Goal: Task Accomplishment & Management: Manage account settings

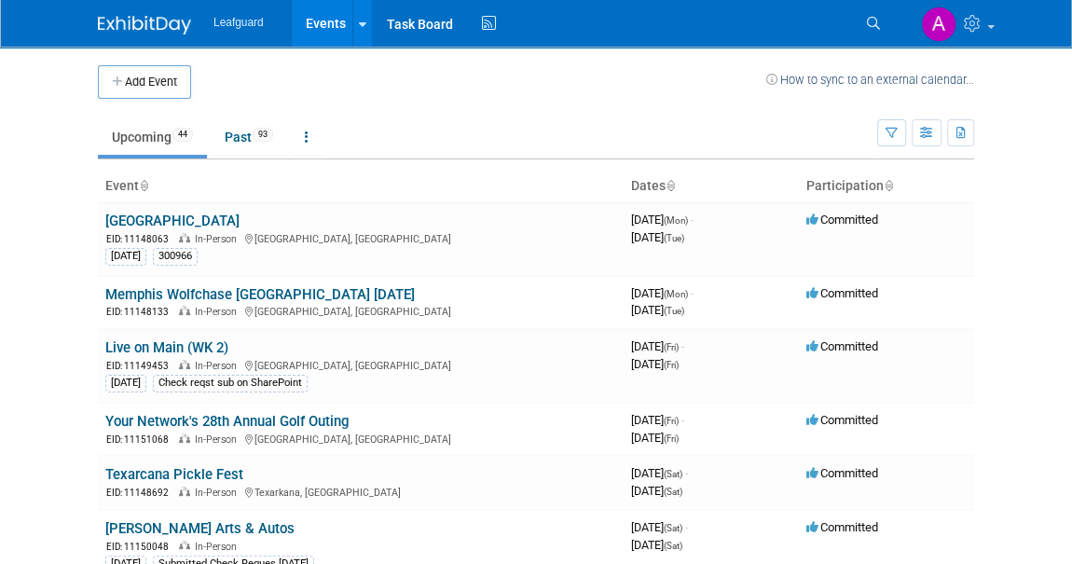
click at [885, 186] on icon at bounding box center [888, 187] width 9 height 12
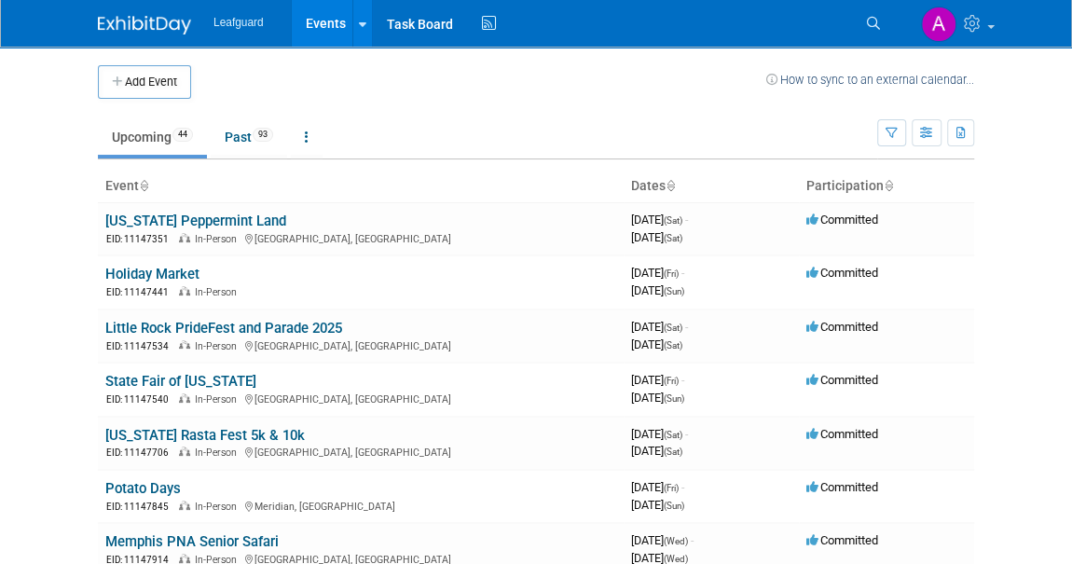
click at [888, 184] on icon at bounding box center [888, 187] width 9 height 12
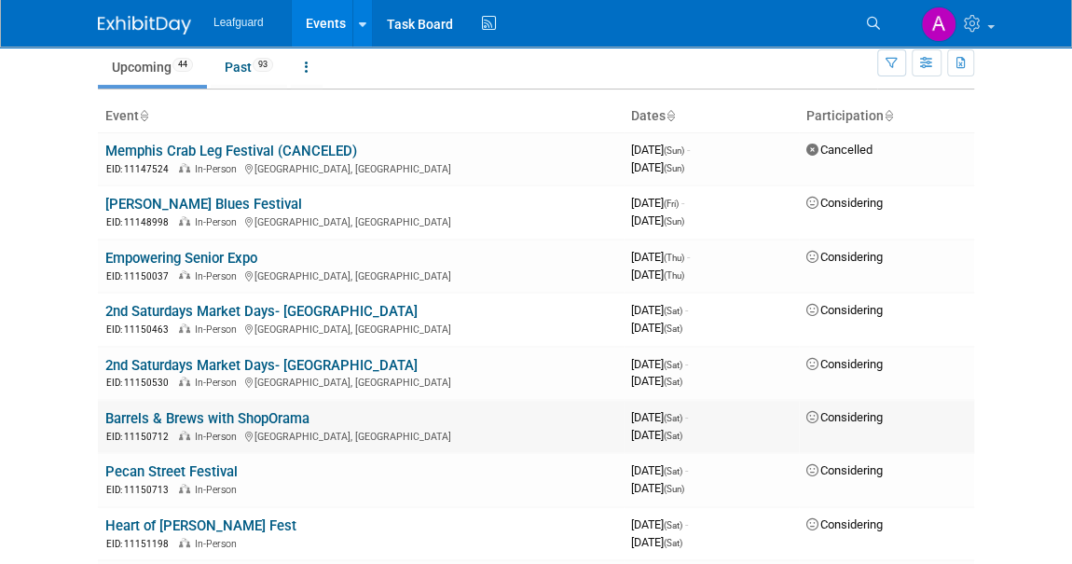
scroll to position [254, 0]
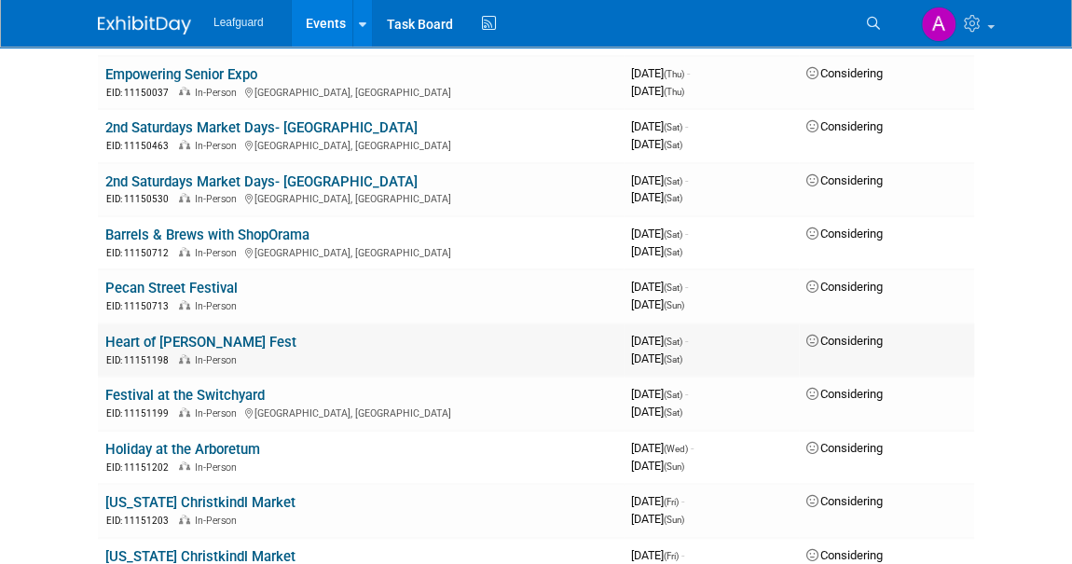
click at [248, 338] on link "Heart of [PERSON_NAME] Fest" at bounding box center [200, 342] width 191 height 17
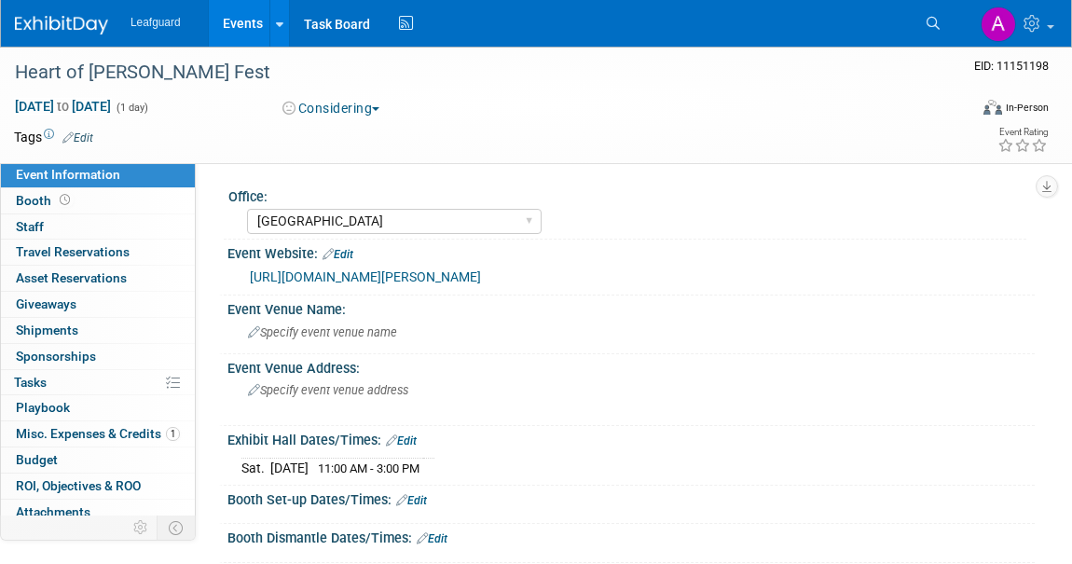
select select "[GEOGRAPHIC_DATA]"
select select "Check"
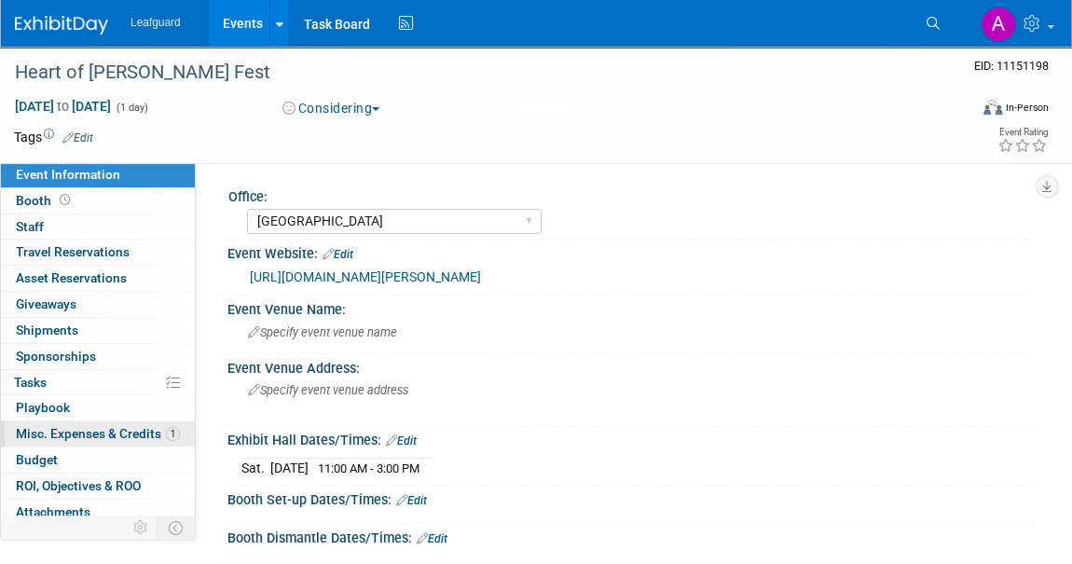
click at [76, 437] on span "Misc. Expenses & Credits 1" at bounding box center [98, 433] width 164 height 15
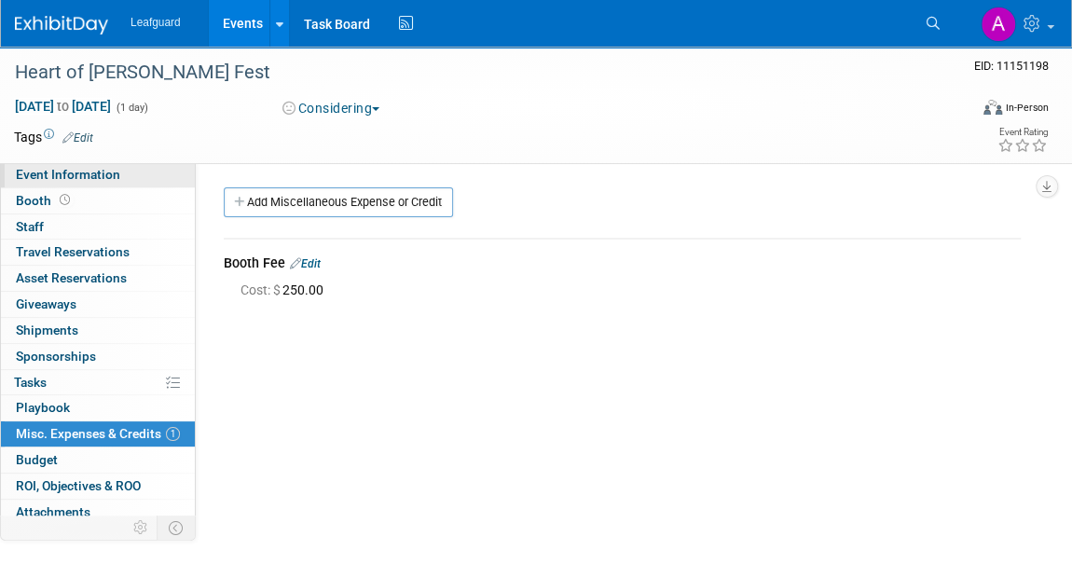
click at [58, 167] on span "Event Information" at bounding box center [68, 174] width 104 height 15
select select "[GEOGRAPHIC_DATA]"
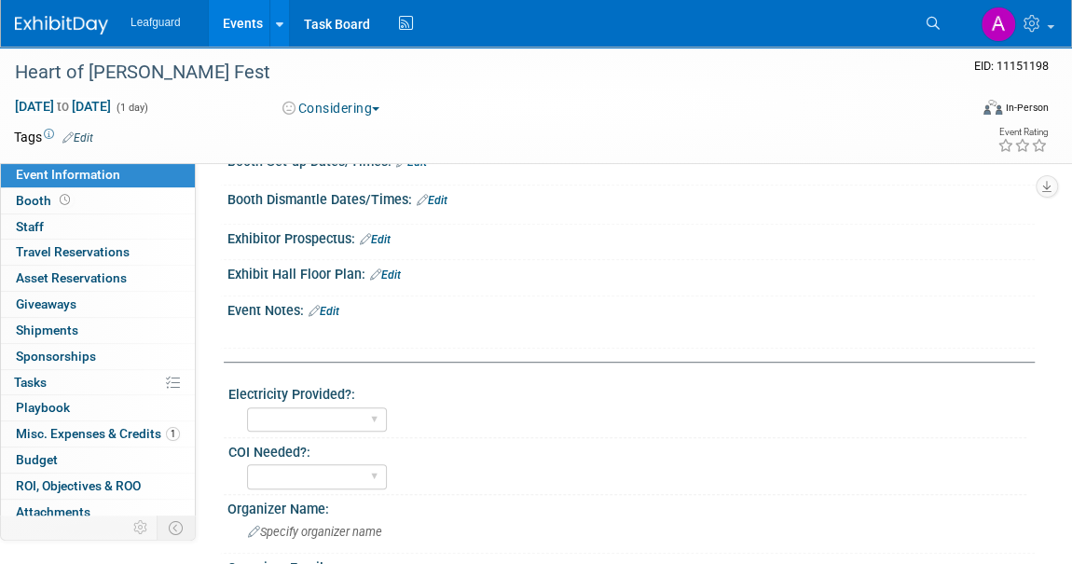
scroll to position [593, 0]
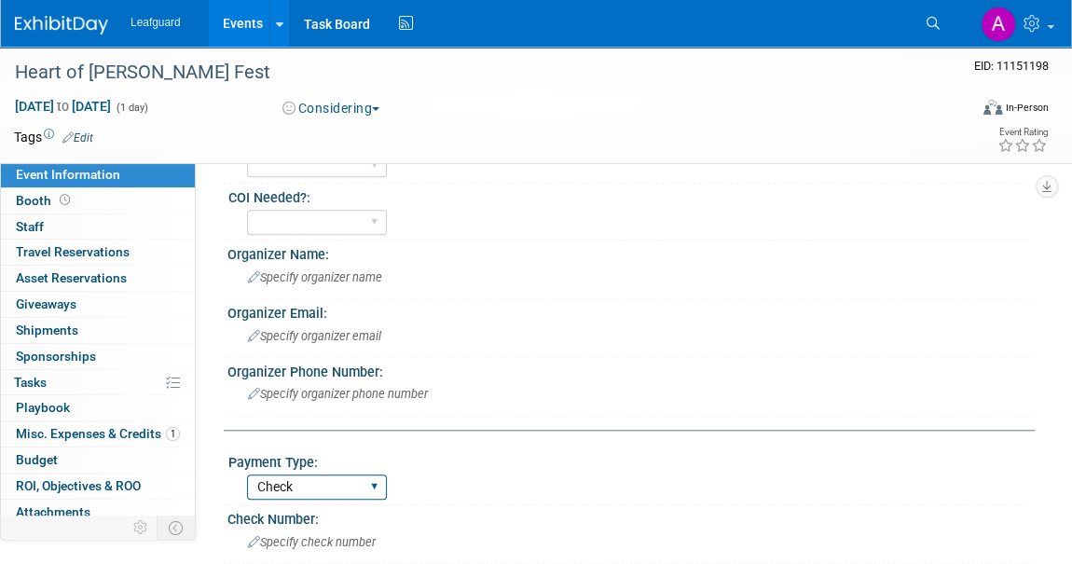
click at [320, 475] on select "Cash/Expense Check Credit Card Free" at bounding box center [317, 487] width 140 height 25
select select "Credit Card"
click at [247, 475] on select "Cash/Expense Check Credit Card Free" at bounding box center [317, 487] width 140 height 25
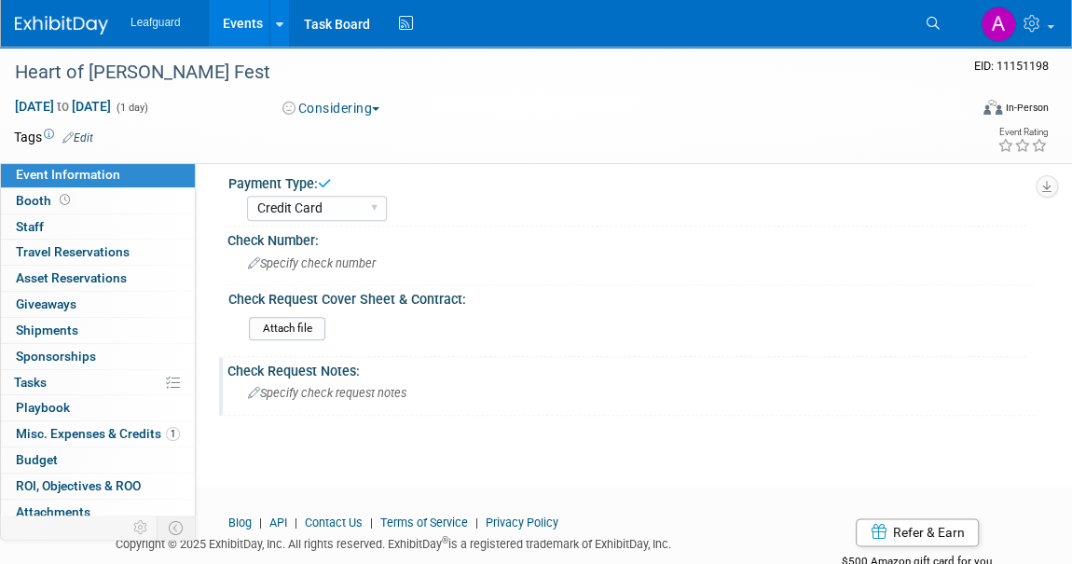
scroll to position [913, 0]
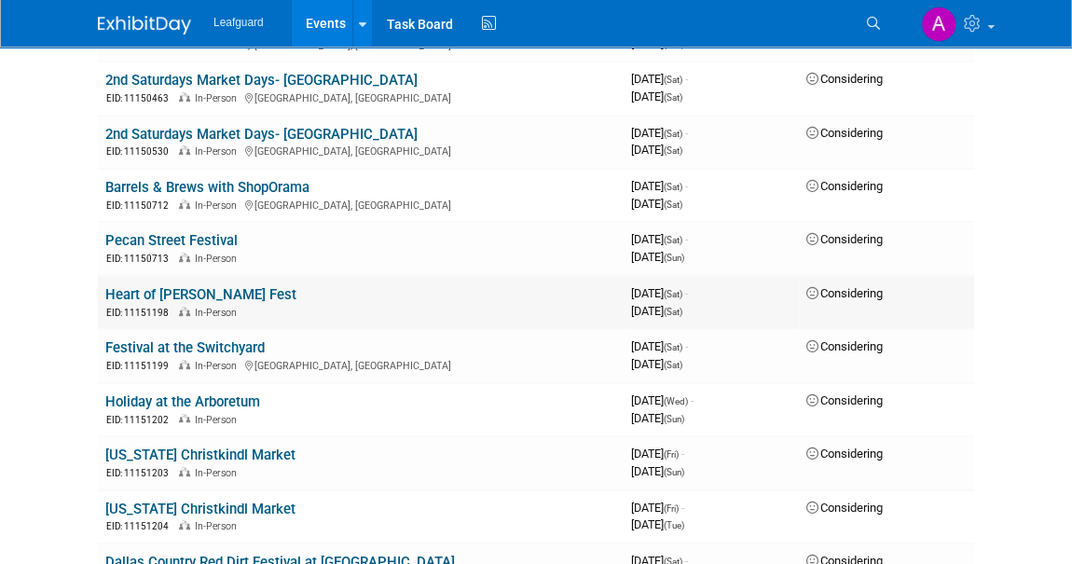
scroll to position [338, 0]
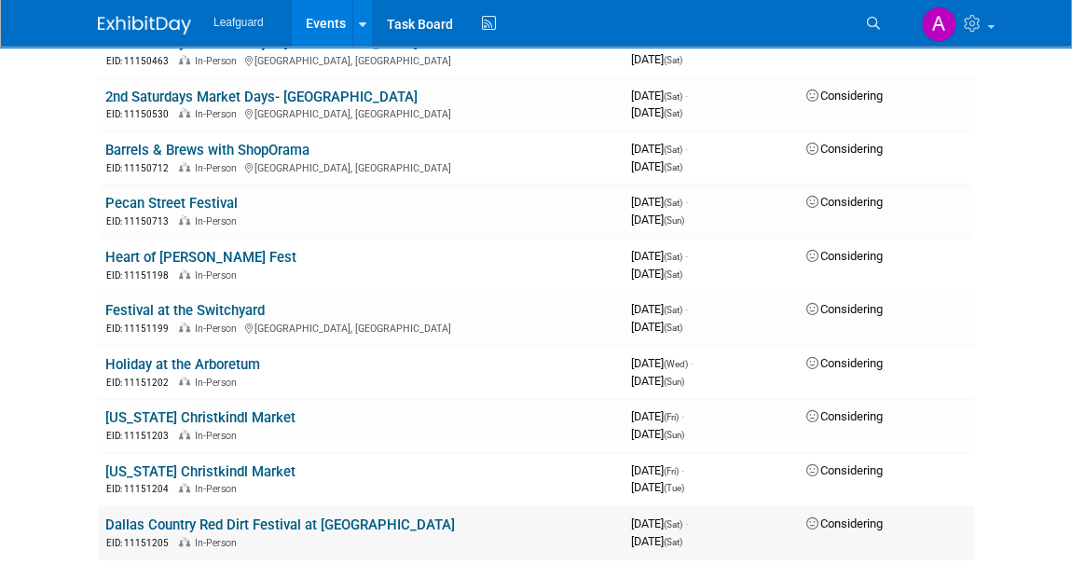
click at [241, 523] on link "Dallas Country Red Dirt Festival at [GEOGRAPHIC_DATA]" at bounding box center [280, 525] width 350 height 17
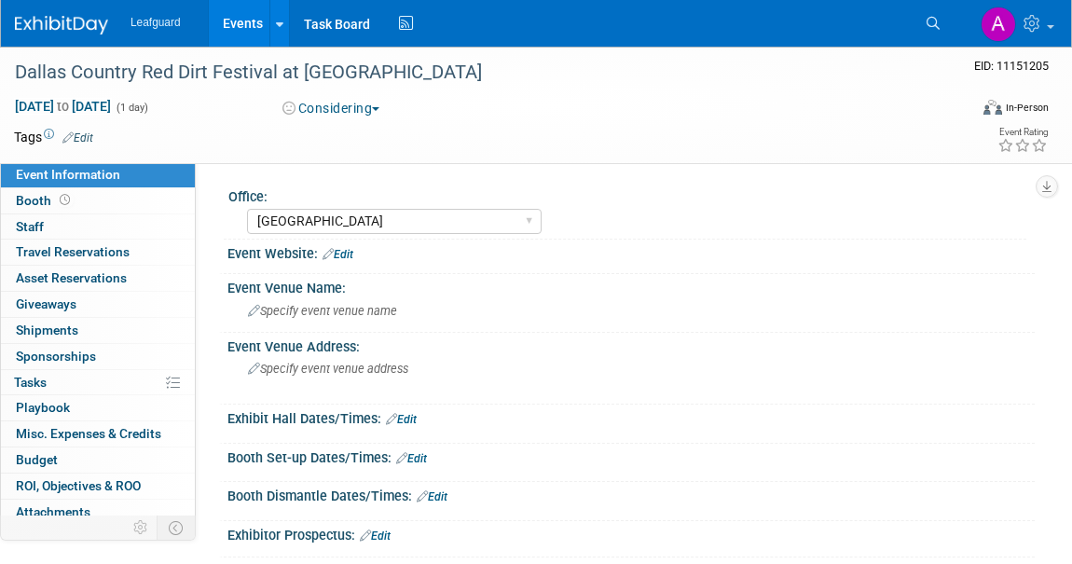
select select "[GEOGRAPHIC_DATA]"
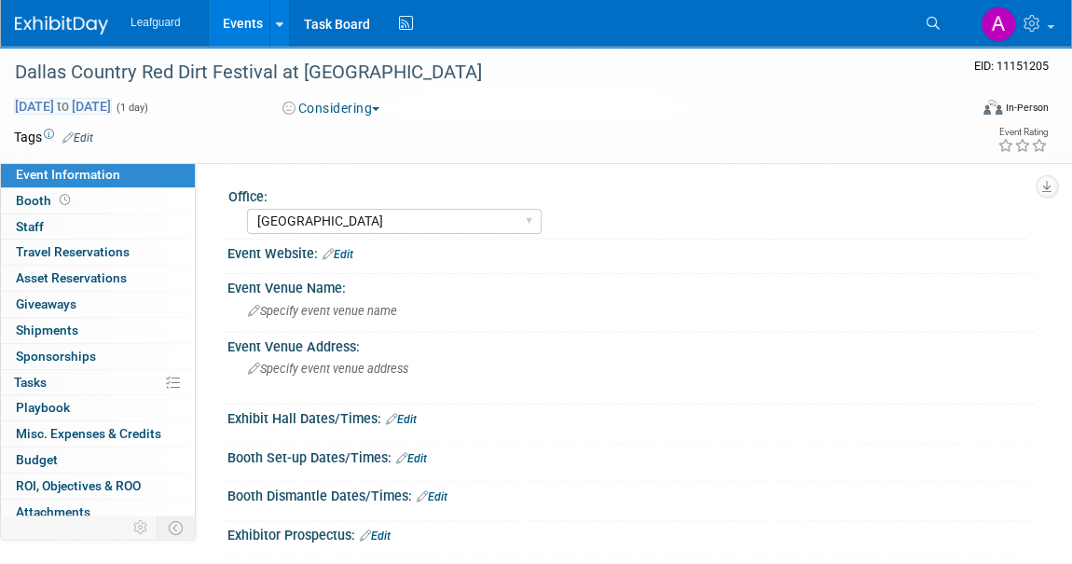
click at [112, 101] on span "Nov 15, 2025 to Nov 15, 2025" at bounding box center [63, 106] width 98 height 17
type input "Nov 15, 2025"
select select "10"
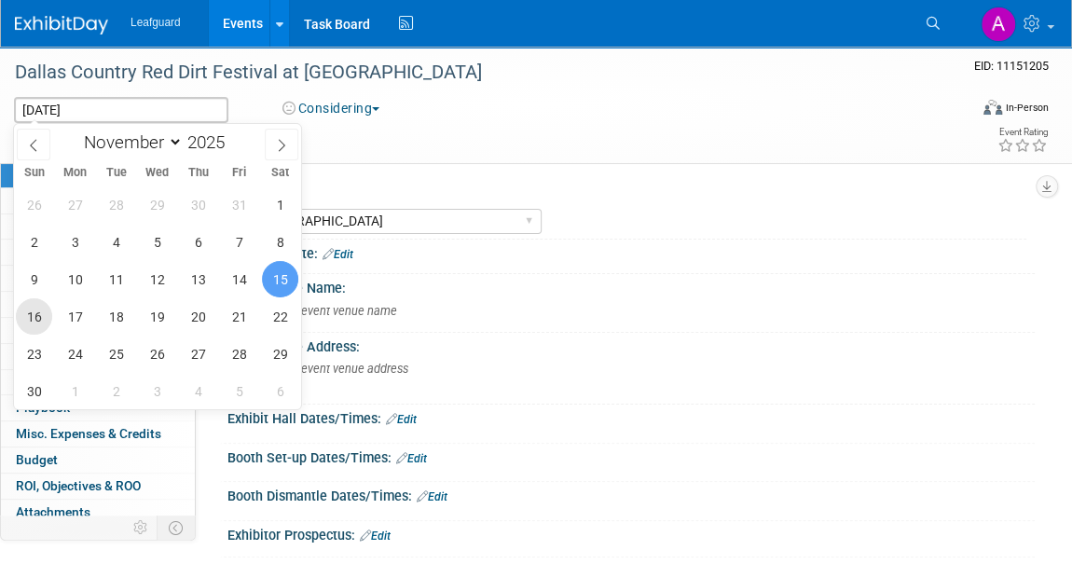
click at [36, 311] on span "16" at bounding box center [34, 316] width 36 height 36
type input "Nov 16, 2025"
click at [283, 286] on span "15" at bounding box center [280, 279] width 36 height 36
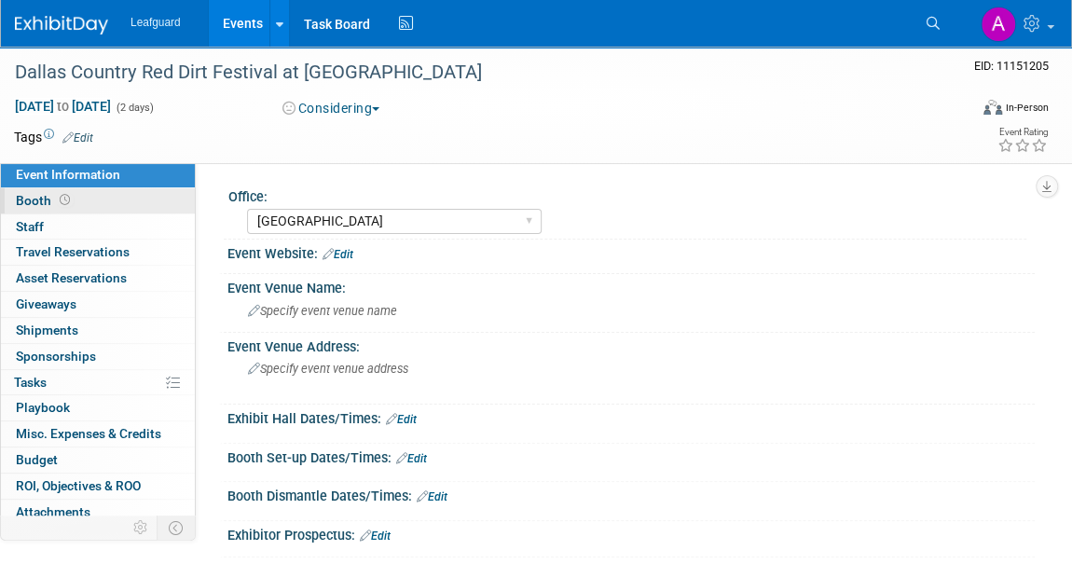
click at [33, 204] on span "Booth" at bounding box center [45, 200] width 58 height 15
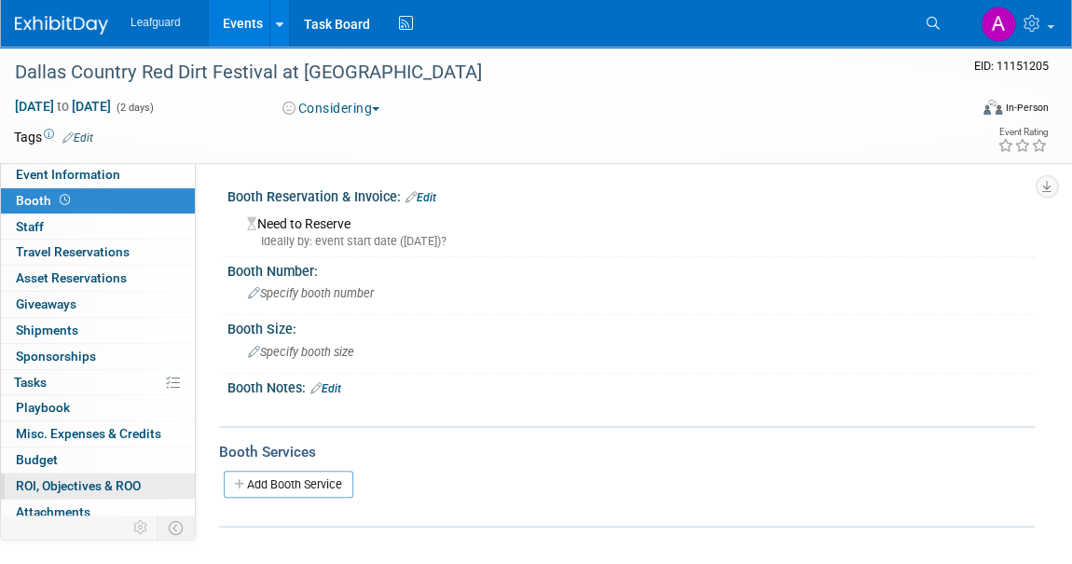
click at [48, 485] on span "ROI, Objectives & ROO 0" at bounding box center [78, 485] width 125 height 15
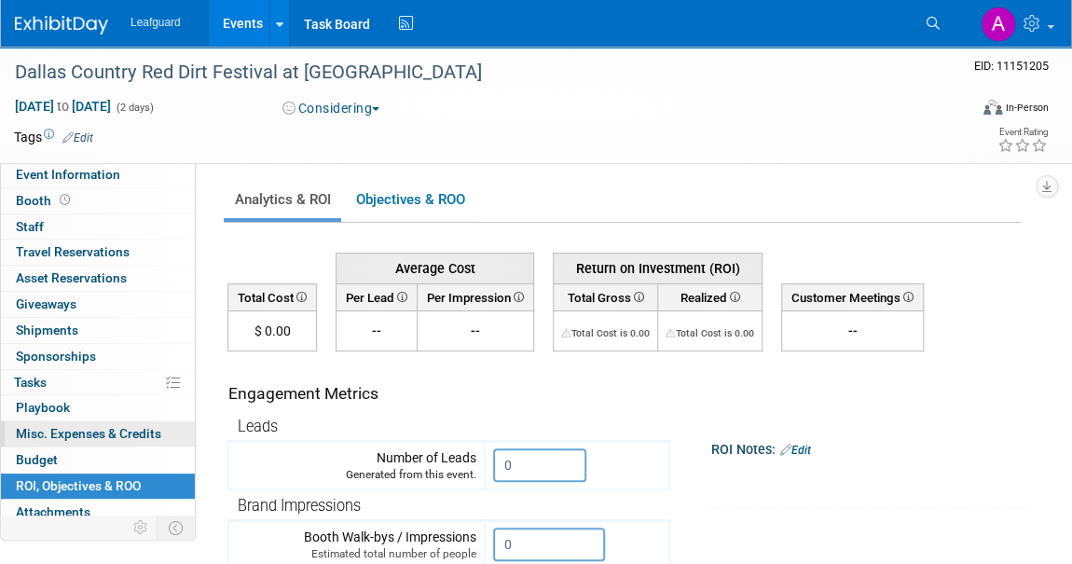
click at [71, 431] on span "Misc. Expenses & Credits 0" at bounding box center [88, 433] width 145 height 15
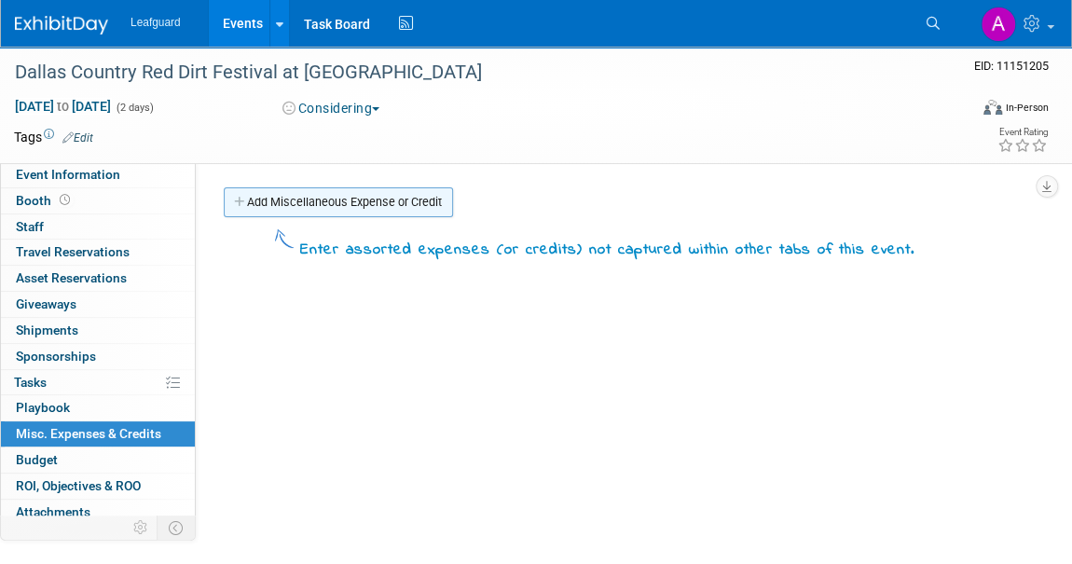
click at [291, 201] on link "Add Miscellaneous Expense or Credit" at bounding box center [338, 202] width 229 height 30
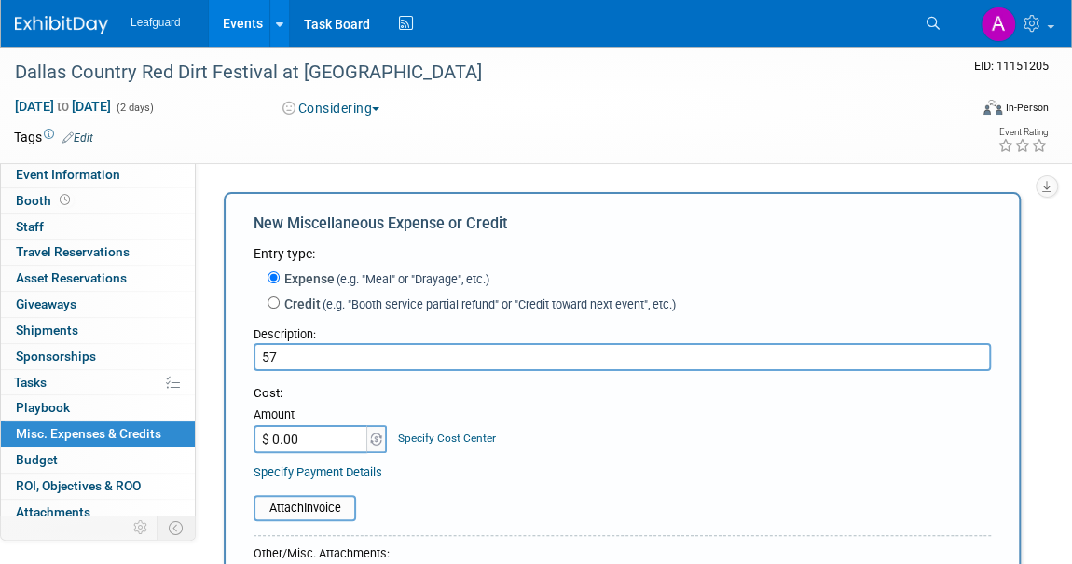
type input "5"
type input "Booth Fee"
click at [293, 439] on input "$ 0.00" at bounding box center [312, 439] width 117 height 28
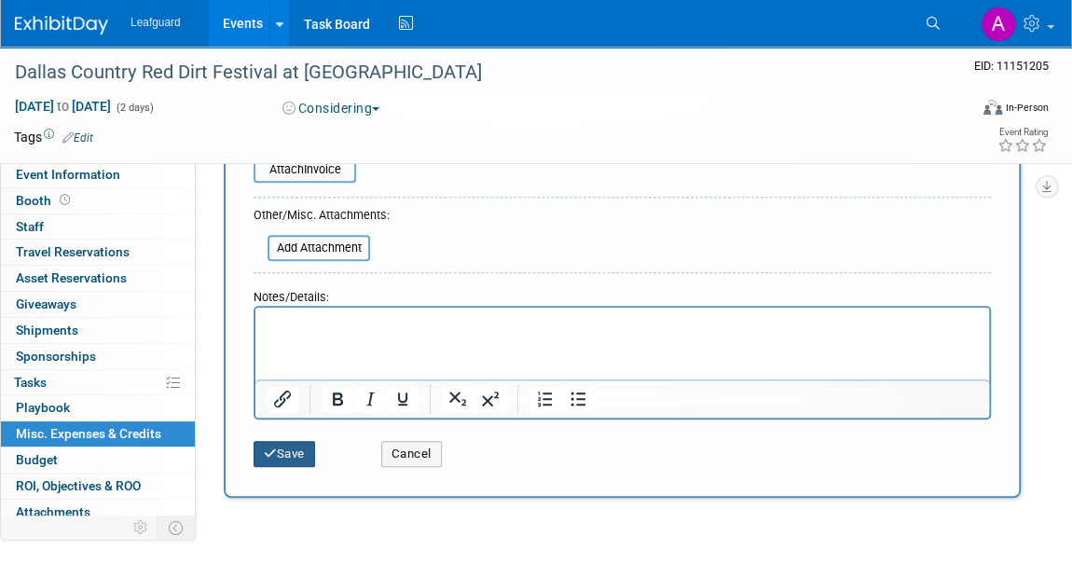
type input "$ 575.00"
click at [278, 449] on button "Save" at bounding box center [285, 454] width 62 height 26
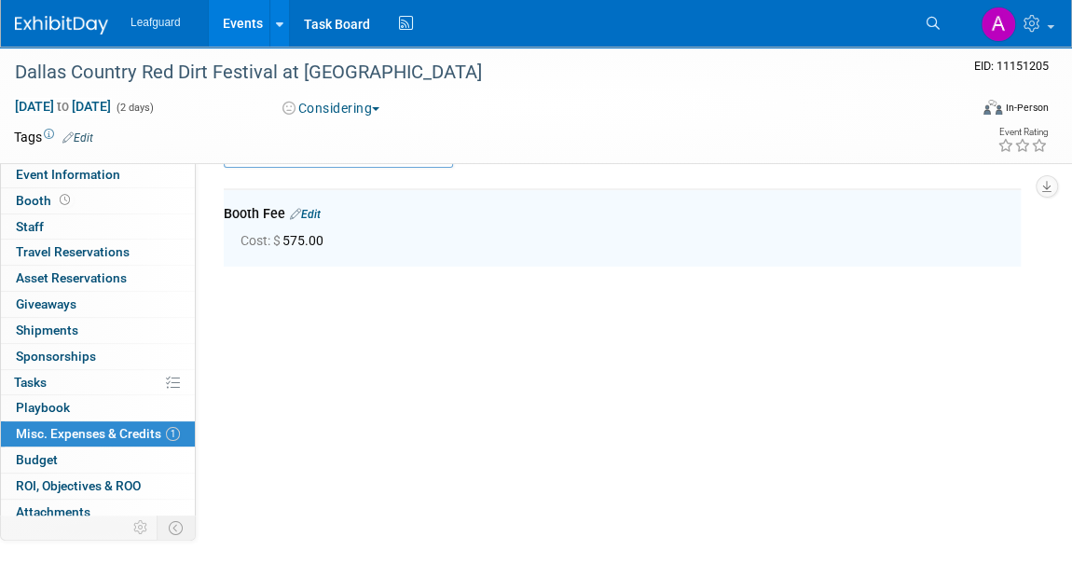
scroll to position [40, 0]
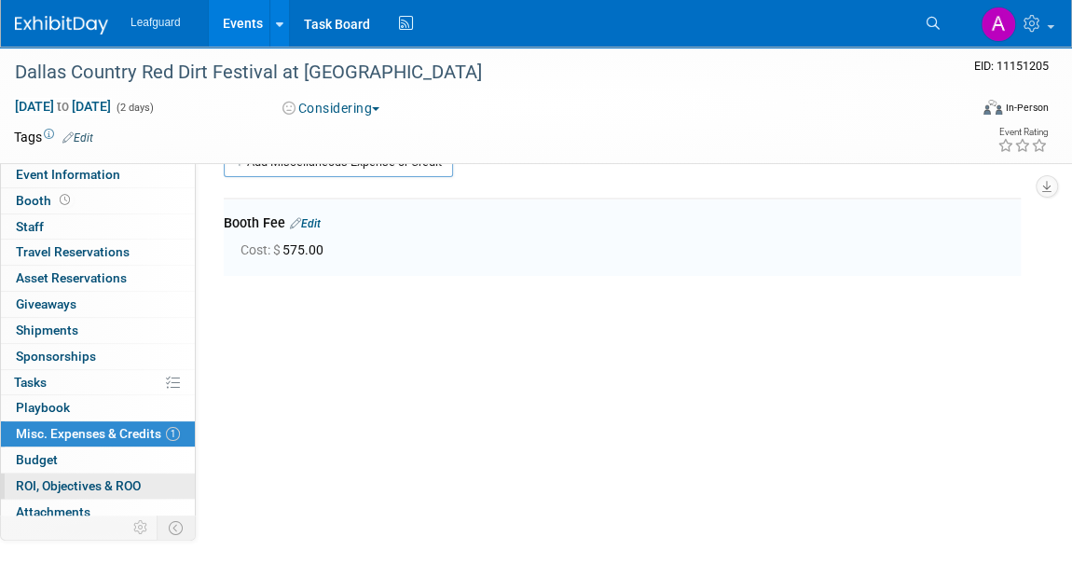
click at [68, 479] on span "ROI, Objectives & ROO 0" at bounding box center [78, 485] width 125 height 15
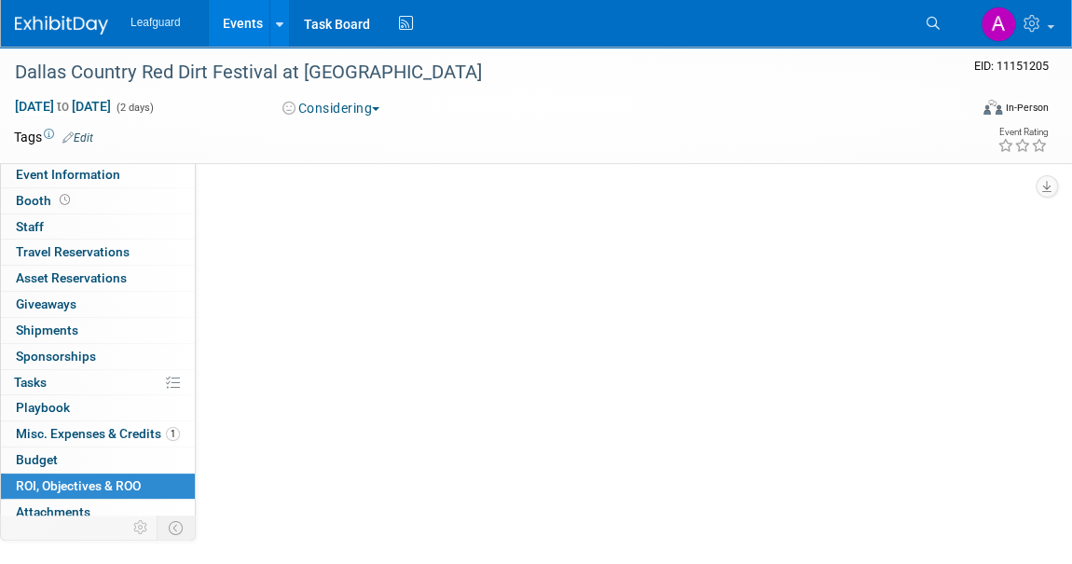
scroll to position [0, 0]
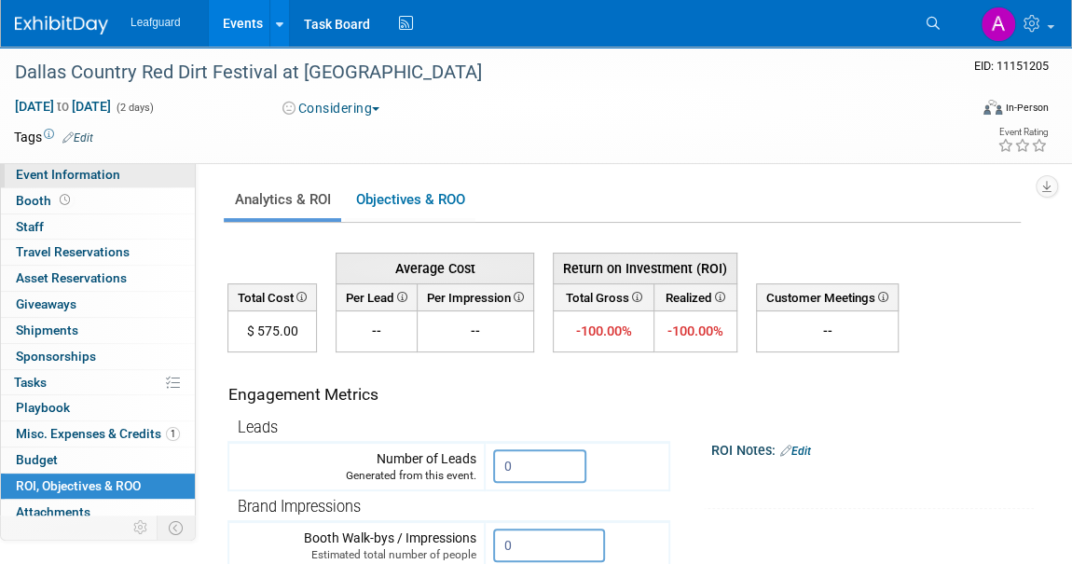
click at [34, 170] on span "Event Information" at bounding box center [68, 174] width 104 height 15
select select "[GEOGRAPHIC_DATA]"
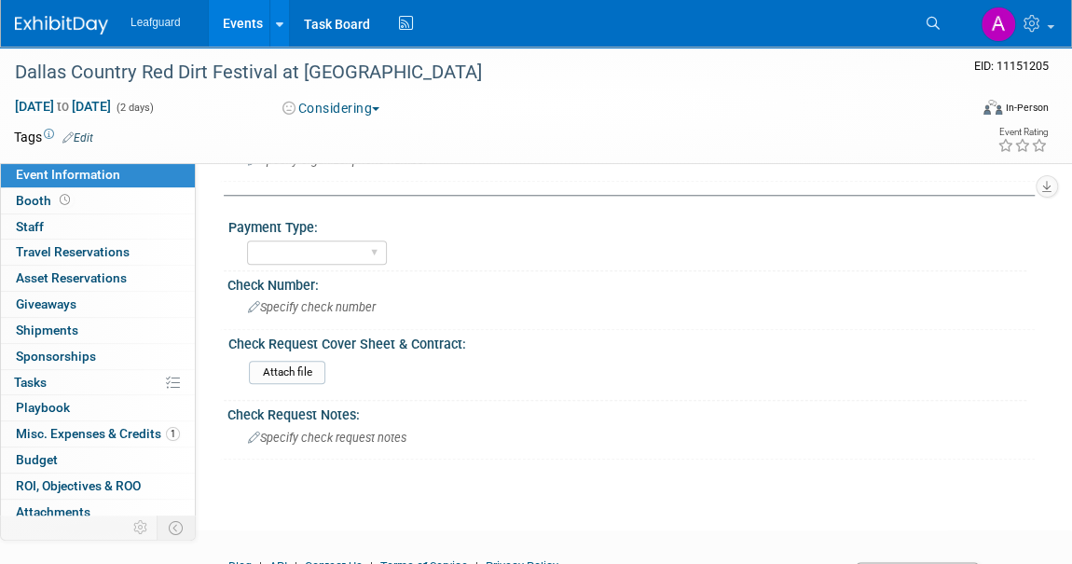
scroll to position [703, 0]
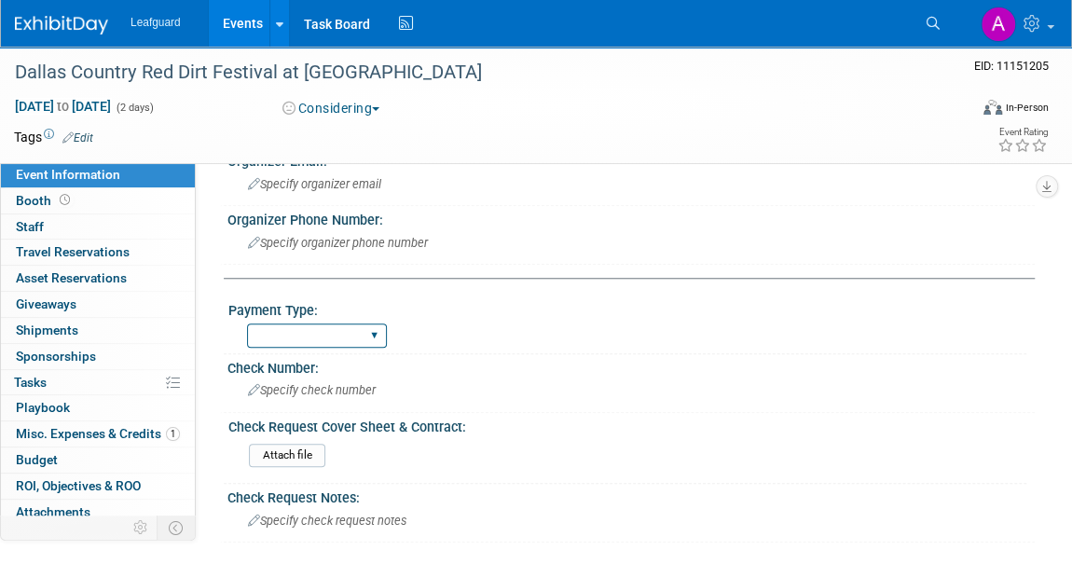
click at [310, 332] on select "Cash/Expense Check Credit Card Free" at bounding box center [317, 336] width 140 height 25
select select "Check"
click at [247, 324] on select "Cash/Expense Check Credit Card Free" at bounding box center [317, 336] width 140 height 25
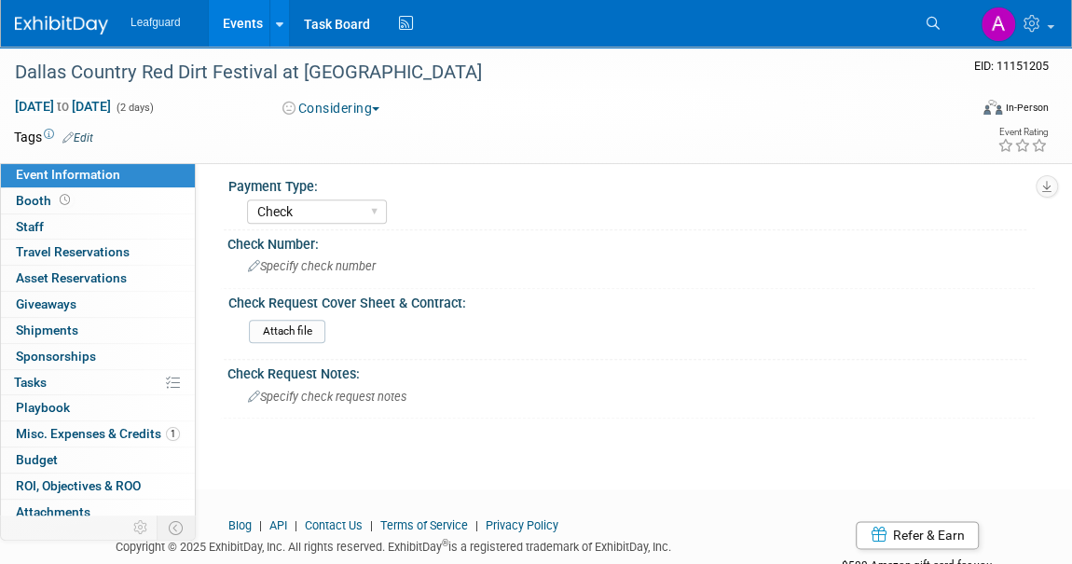
scroll to position [873, 0]
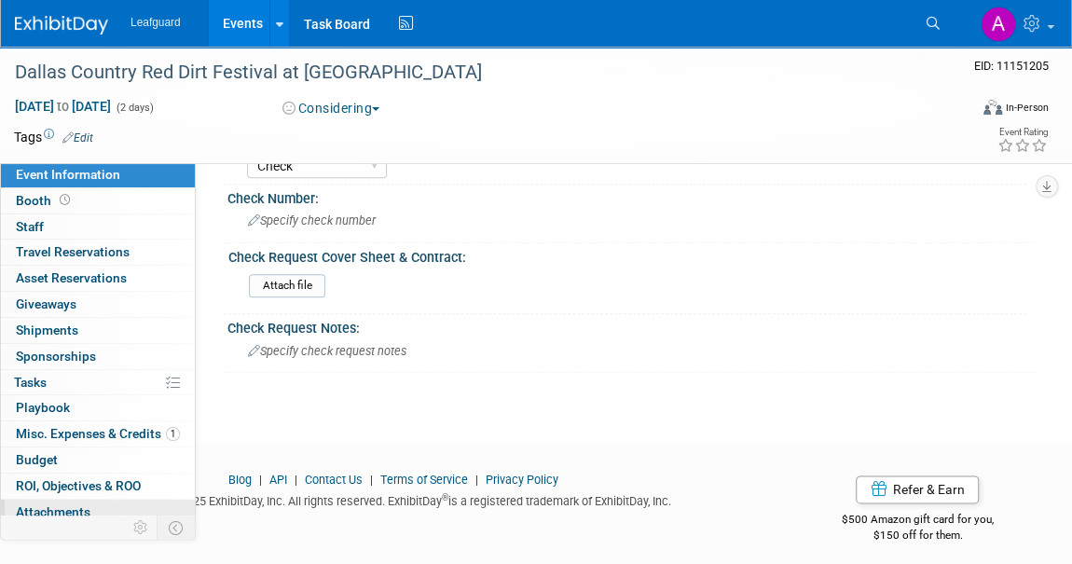
click at [61, 508] on span "Attachments 0" at bounding box center [53, 511] width 75 height 15
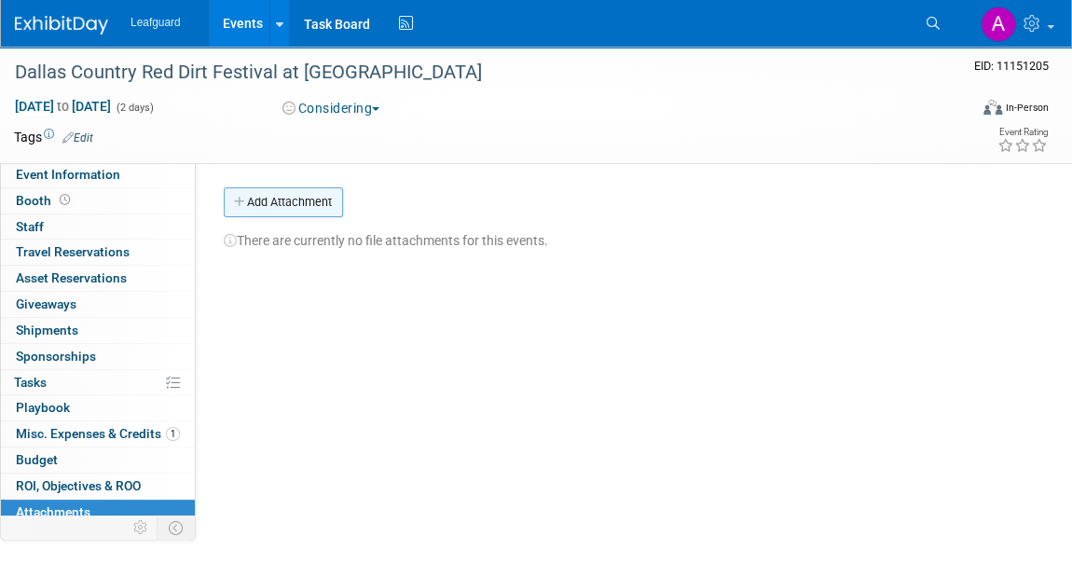
click at [301, 201] on button "Add Attachment" at bounding box center [283, 202] width 119 height 30
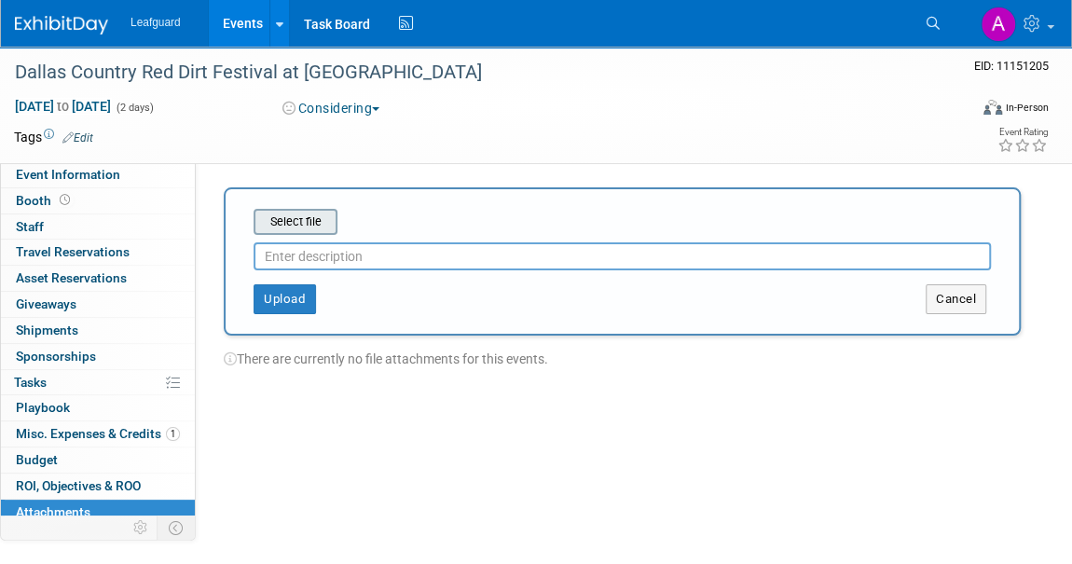
click at [300, 217] on input "file" at bounding box center [225, 222] width 222 height 22
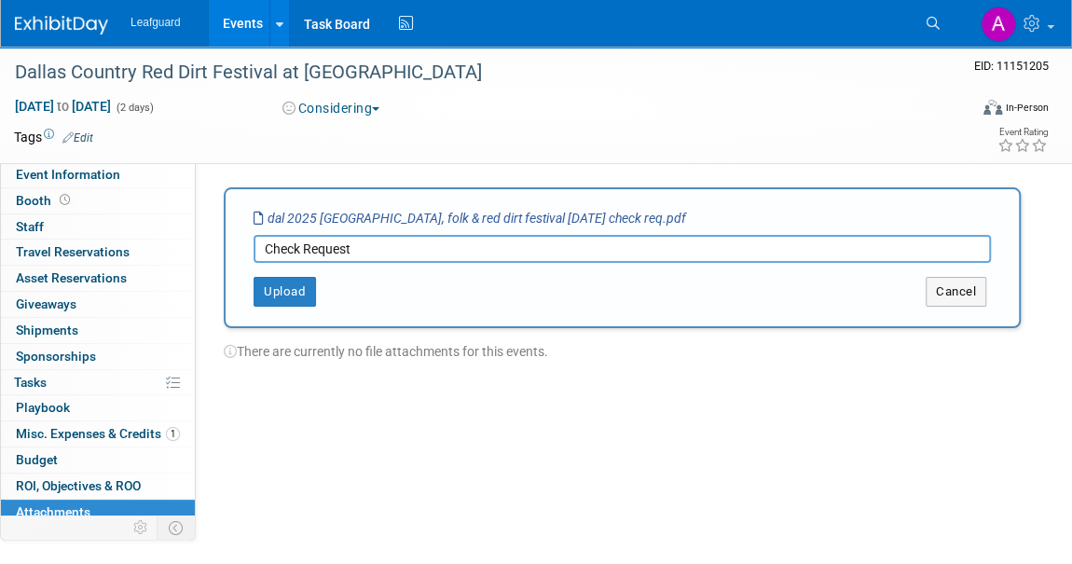
type input "Check Request"
click at [281, 307] on div "Select file dal 2025 dallas country, folk & red dirt festival nov 2025 check re…" at bounding box center [622, 257] width 797 height 141
click at [279, 296] on button "Upload" at bounding box center [285, 292] width 62 height 30
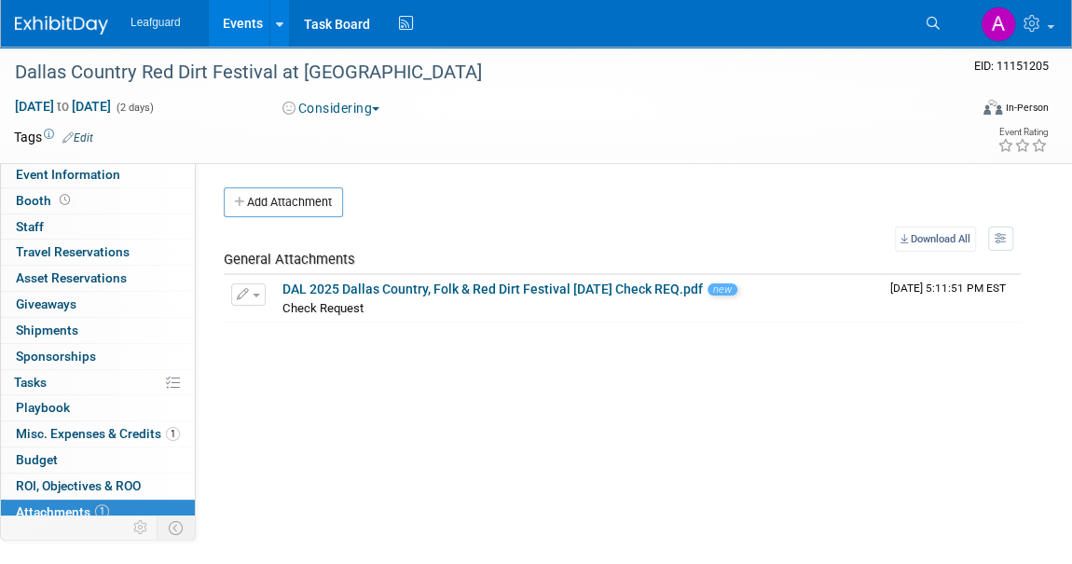
click at [339, 108] on button "Considering" at bounding box center [331, 108] width 111 height 19
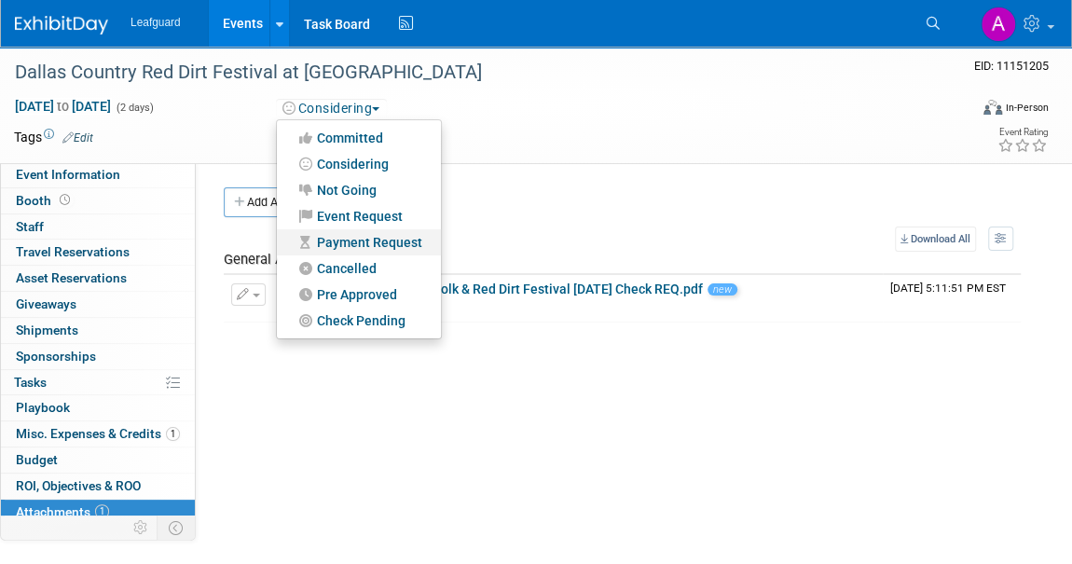
click at [365, 246] on link "Payment Request" at bounding box center [359, 242] width 164 height 26
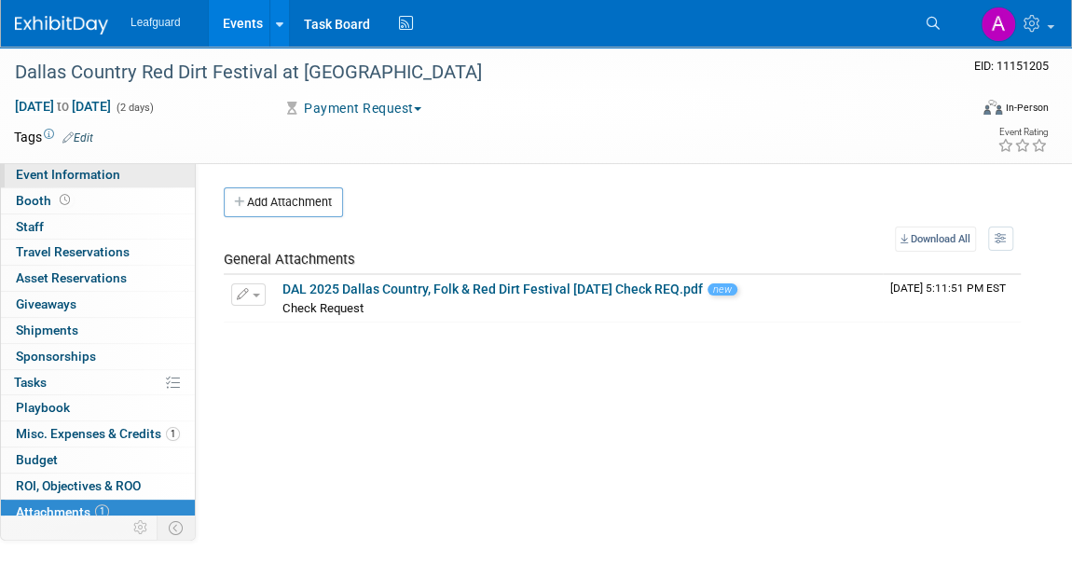
click at [87, 176] on span "Event Information" at bounding box center [68, 174] width 104 height 15
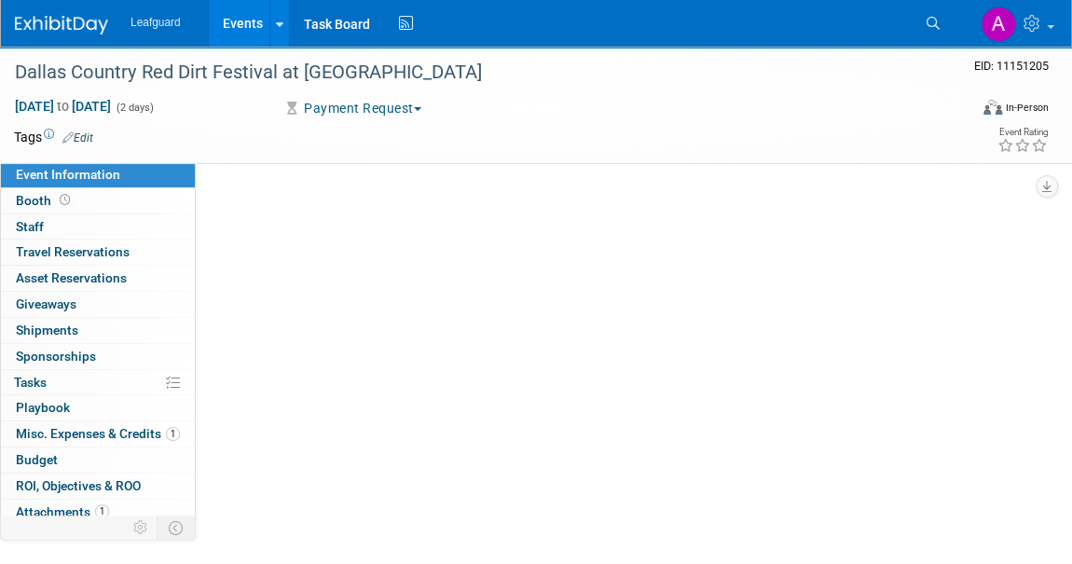
select select "[GEOGRAPHIC_DATA]"
select select "Check"
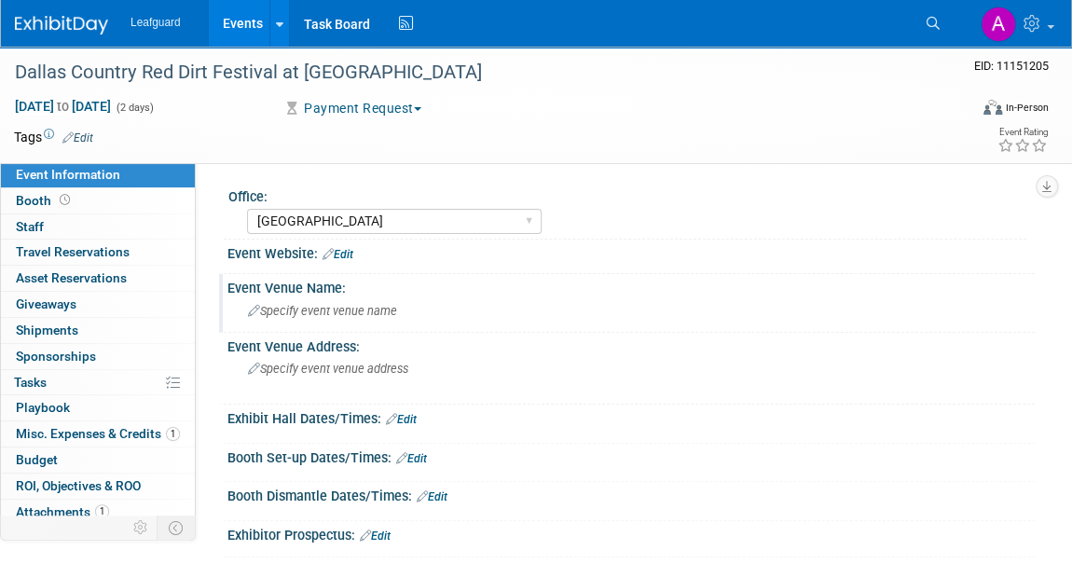
click at [324, 306] on span "Specify event venue name" at bounding box center [322, 311] width 149 height 14
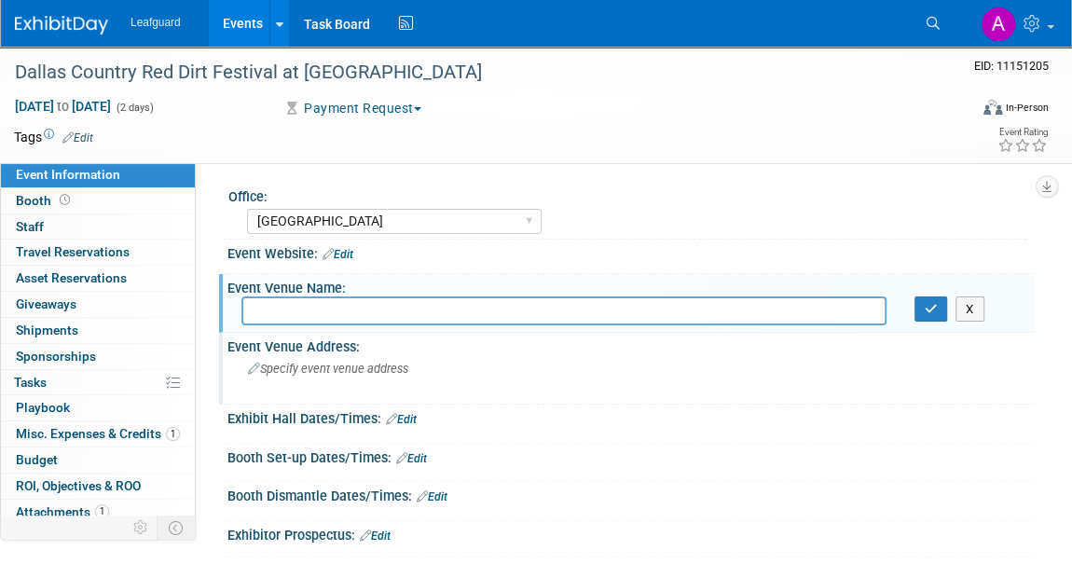
click at [328, 365] on span "Specify event venue address" at bounding box center [328, 369] width 160 height 14
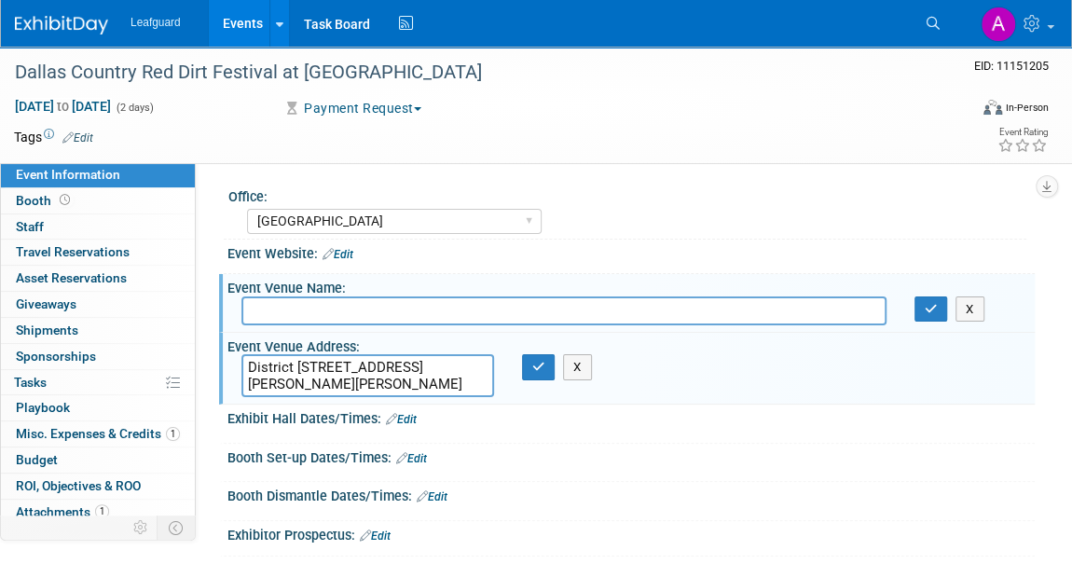
drag, startPoint x: 324, startPoint y: 365, endPoint x: 230, endPoint y: 362, distance: 94.2
click at [230, 362] on div "District 121- 6731 Alma Road McKinney, TX 75070" at bounding box center [367, 375] width 281 height 43
type textarea "6731 Alma Road McKinney, TX 75070"
click at [285, 307] on input "text" at bounding box center [563, 310] width 645 height 29
paste input "District 121-"
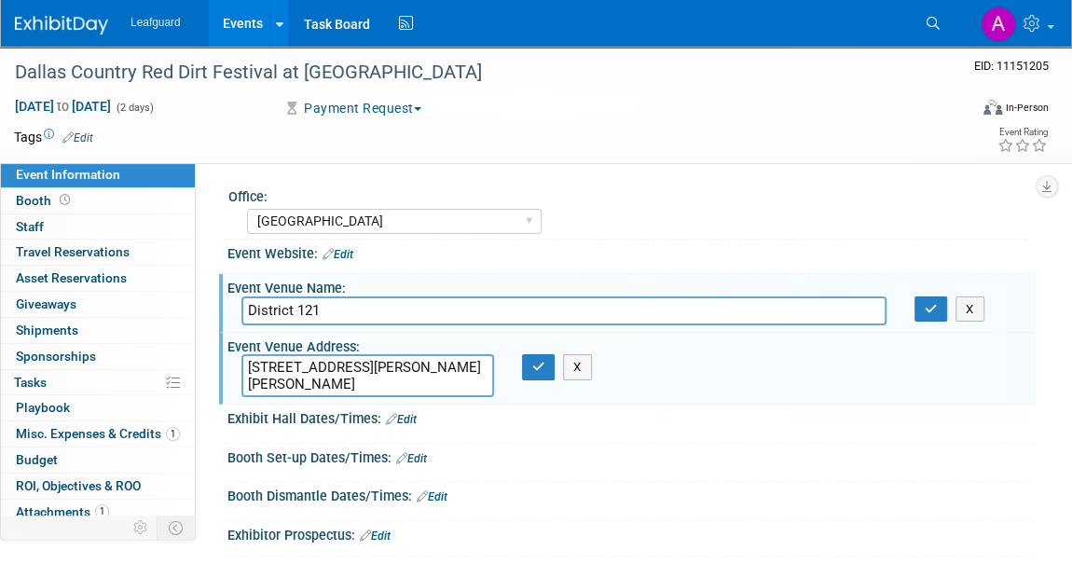
click at [241, 311] on input "District 121" at bounding box center [563, 310] width 645 height 29
type input "The Farm Event Garden at District 121"
click at [518, 371] on div "X" at bounding box center [536, 367] width 56 height 26
click at [533, 367] on icon "button" at bounding box center [538, 367] width 13 height 12
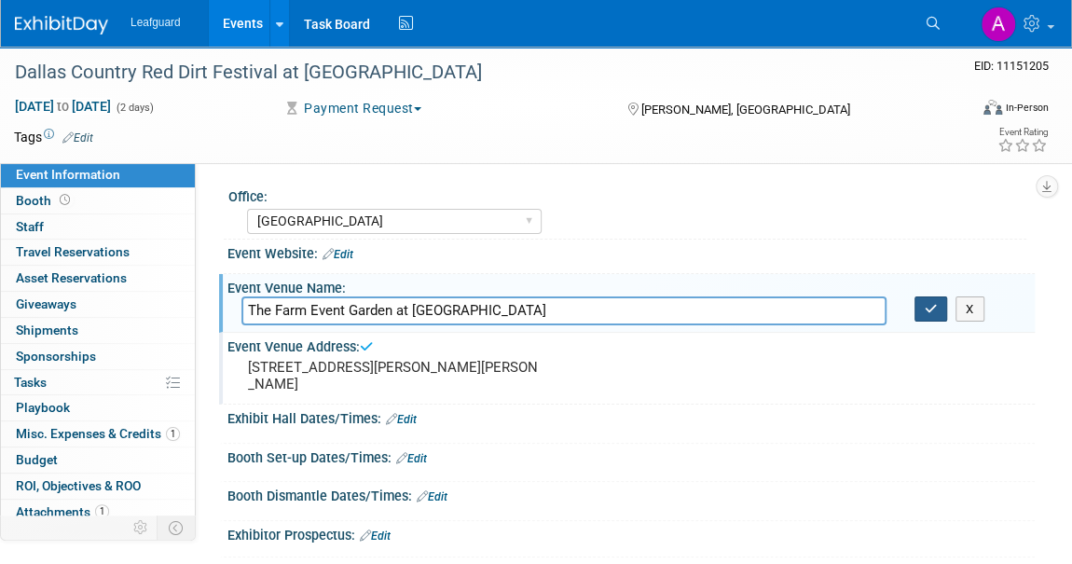
click at [926, 307] on icon "button" at bounding box center [931, 309] width 13 height 12
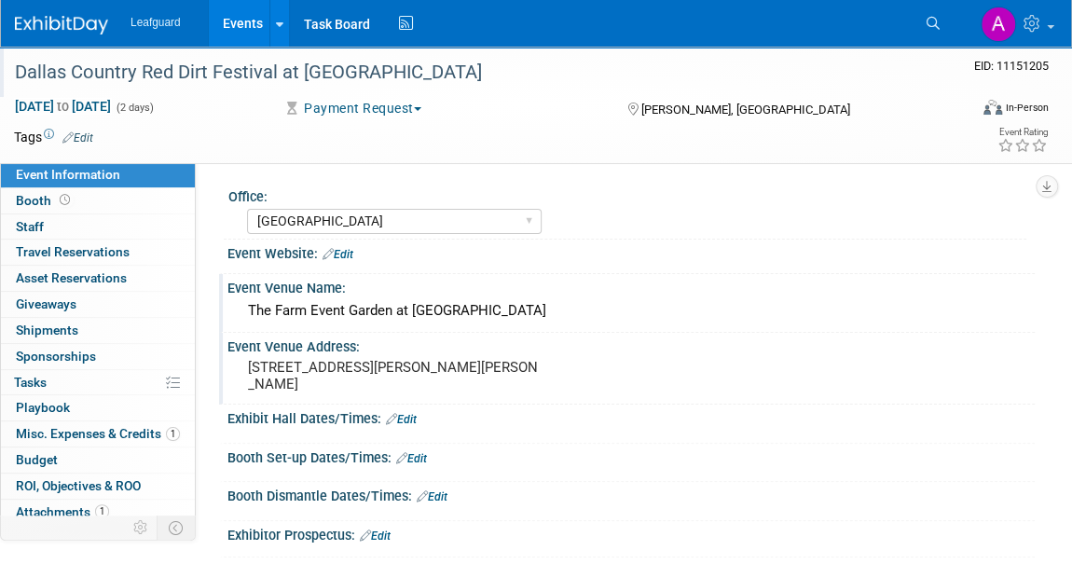
click at [359, 73] on div "Dallas Country Red Dirt Festival at [GEOGRAPHIC_DATA]" at bounding box center [477, 73] width 939 height 34
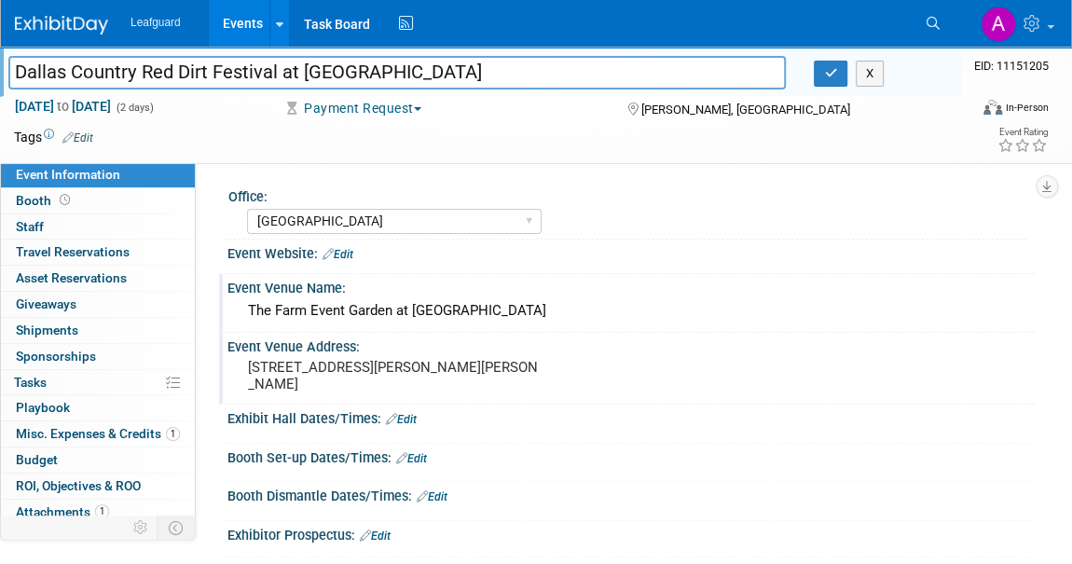
drag, startPoint x: 279, startPoint y: 69, endPoint x: 11, endPoint y: 65, distance: 267.6
click at [11, 65] on input "Dallas Country Red Dirt Festival at [GEOGRAPHIC_DATA]" at bounding box center [397, 72] width 778 height 33
click at [234, 378] on div "6731 Alma Road McKinney, TX 75070" at bounding box center [395, 376] width 337 height 45
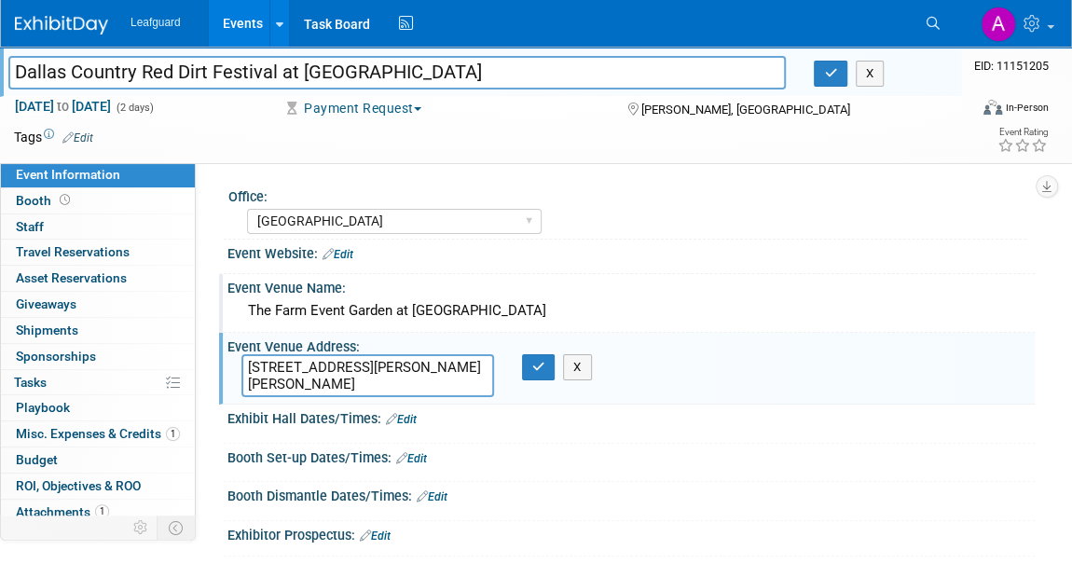
drag, startPoint x: 248, startPoint y: 359, endPoint x: 399, endPoint y: 391, distance: 154.3
click at [399, 391] on textarea "6731 Alma Road McKinney, TX 75070" at bounding box center [367, 375] width 253 height 43
click at [321, 63] on input "Dallas Country Red Dirt Festival at [GEOGRAPHIC_DATA]" at bounding box center [397, 72] width 778 height 33
drag, startPoint x: 282, startPoint y: 71, endPoint x: 648, endPoint y: 68, distance: 365.5
click at [648, 68] on input "Dallas Country Red Dirt Festival at [GEOGRAPHIC_DATA]" at bounding box center [397, 72] width 778 height 33
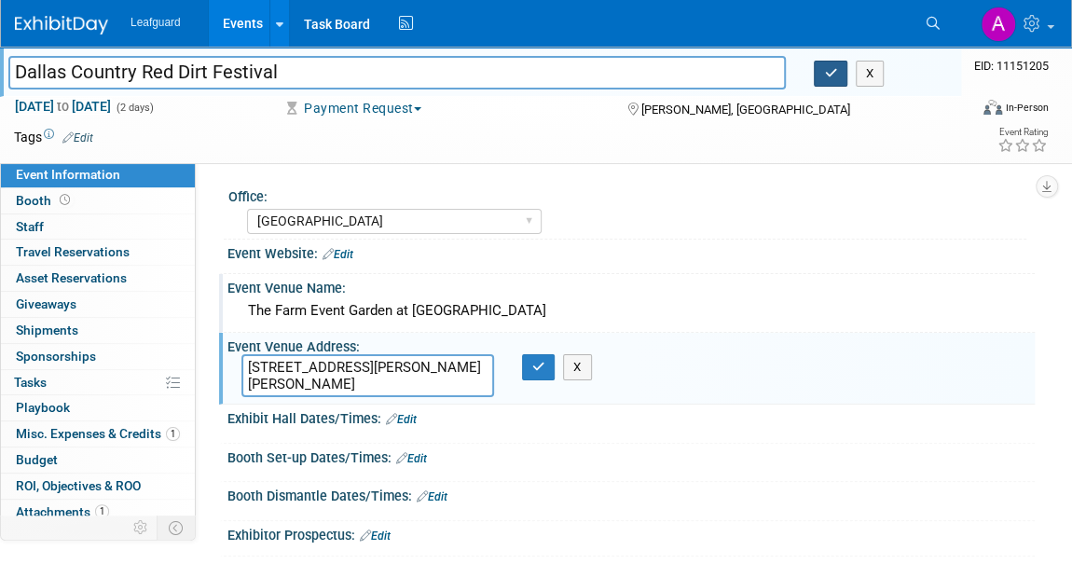
type input "Dallas Country Red Dirt Festival"
click at [826, 69] on icon "button" at bounding box center [830, 73] width 13 height 12
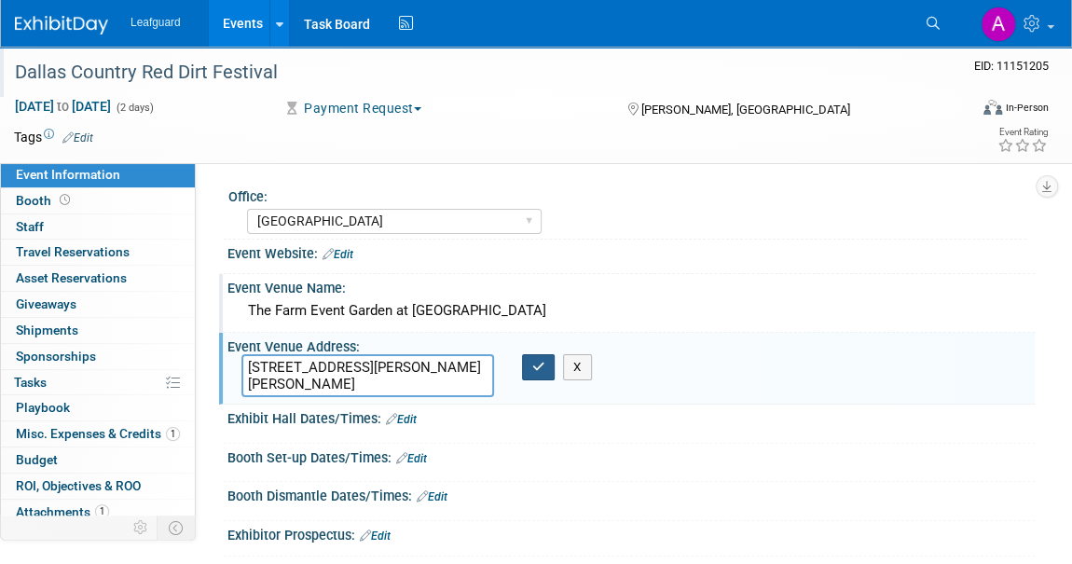
click at [540, 373] on button "button" at bounding box center [539, 367] width 34 height 26
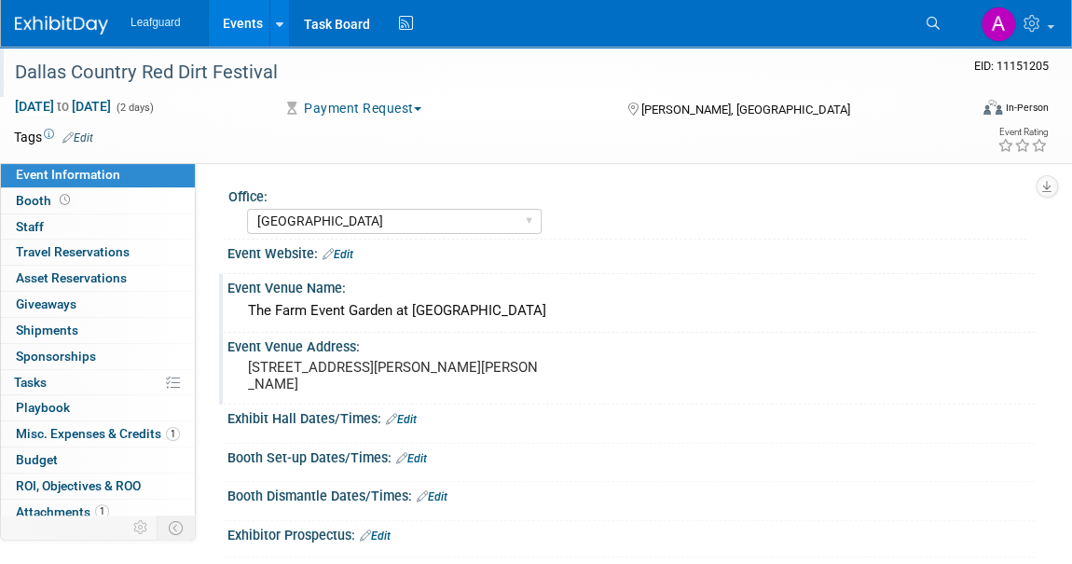
click at [73, 19] on img at bounding box center [61, 25] width 93 height 19
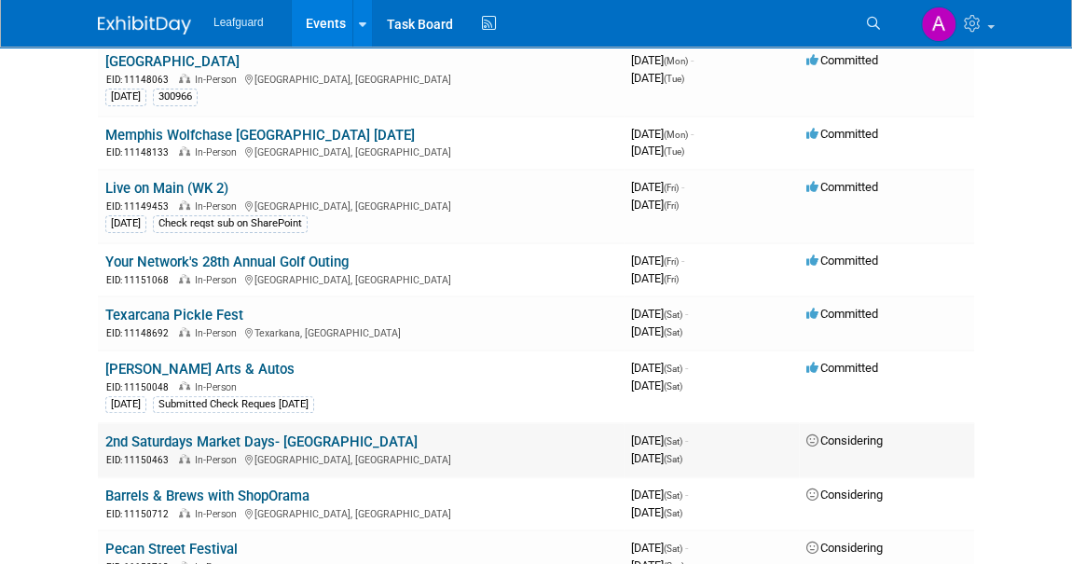
scroll to position [169, 0]
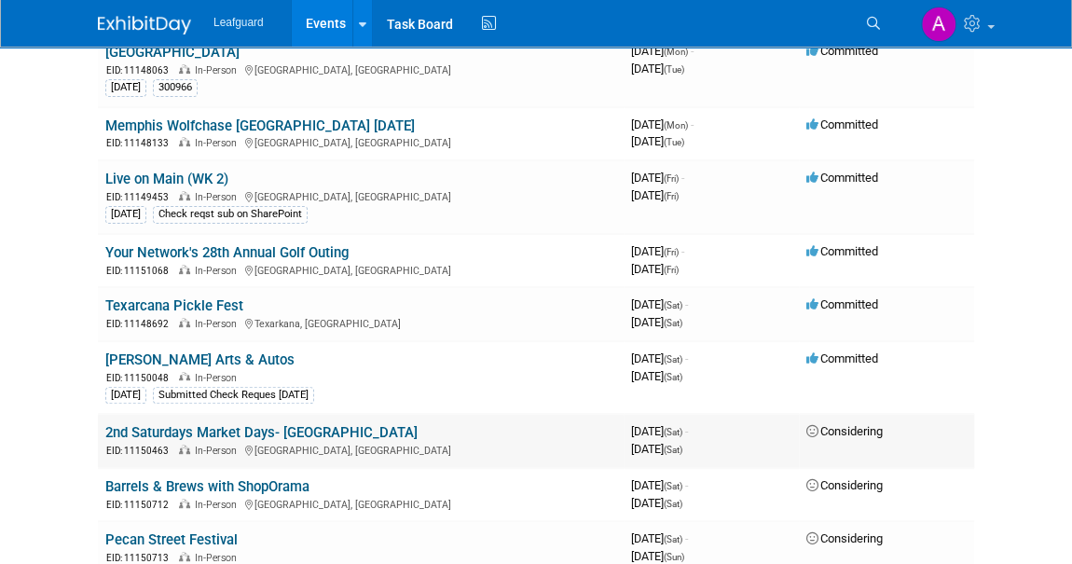
click at [229, 419] on td "2nd Saturdays Market Days- [GEOGRAPHIC_DATA] EID: 11150463 In-Person [GEOGRAPHI…" at bounding box center [361, 440] width 526 height 53
click at [227, 428] on link "2nd Saturdays Market Days- [GEOGRAPHIC_DATA]" at bounding box center [261, 432] width 312 height 17
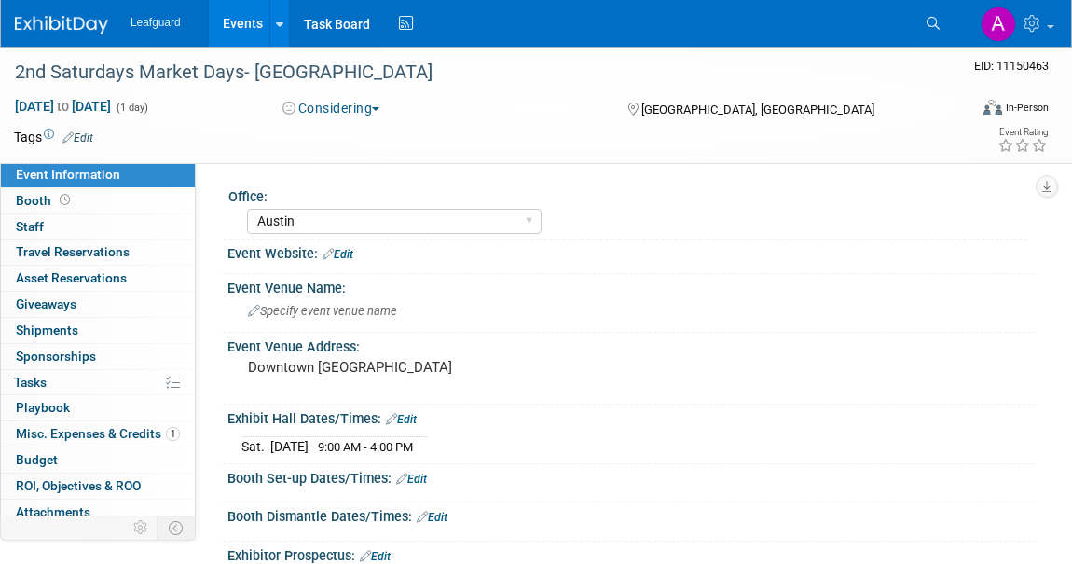
select select "Austin"
select select "No"
select select "Credit Card"
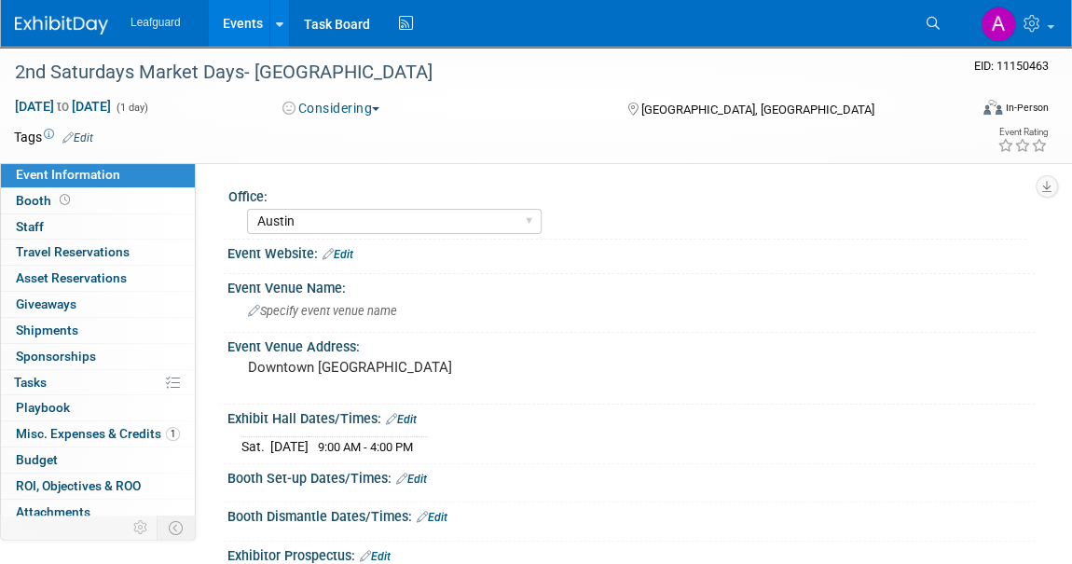
click at [348, 101] on button "Considering" at bounding box center [331, 108] width 111 height 19
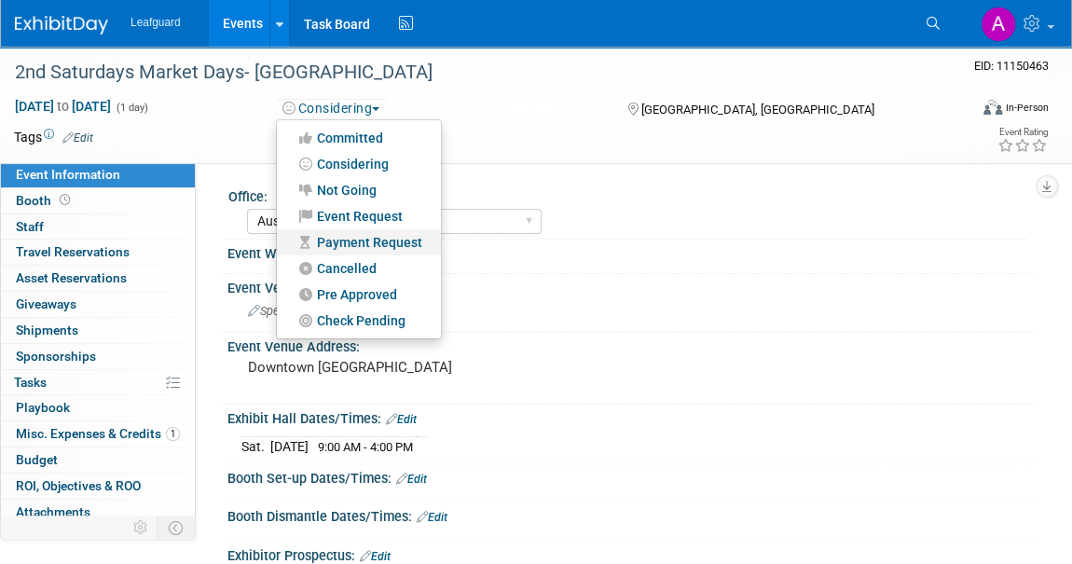
click at [362, 240] on link "Payment Request" at bounding box center [359, 242] width 164 height 26
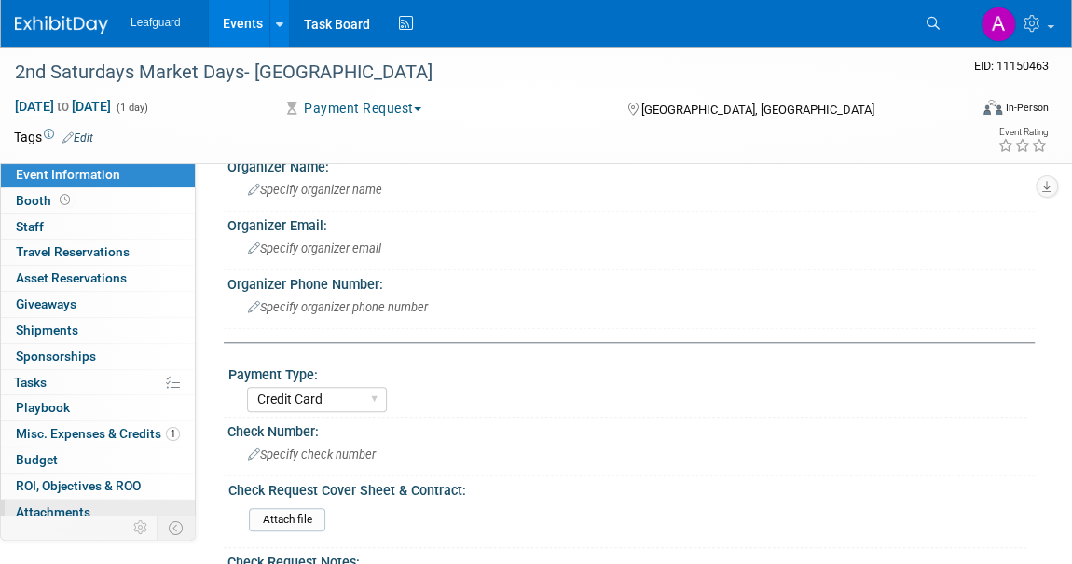
scroll to position [30, 0]
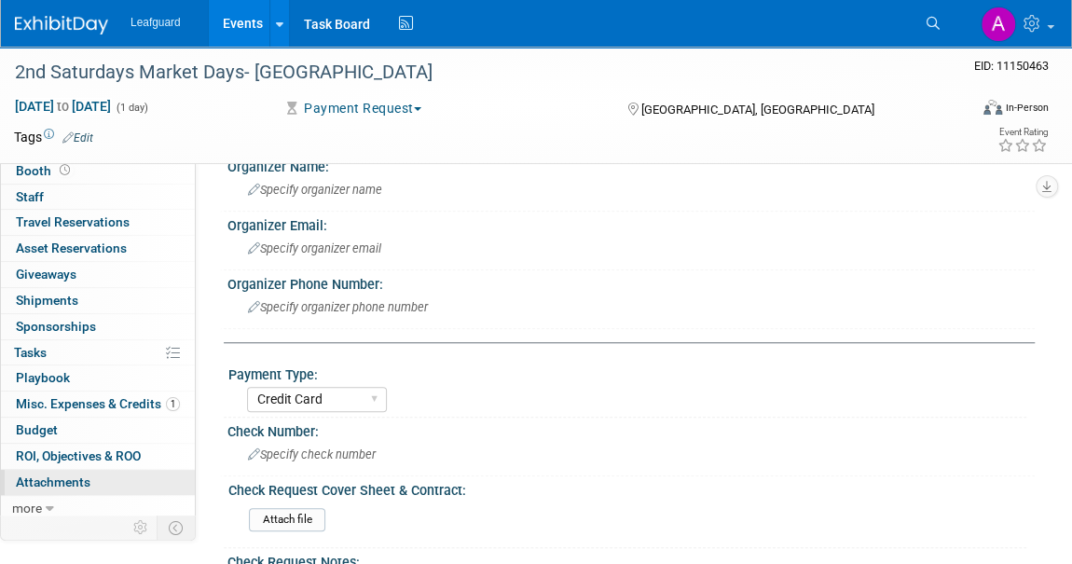
click at [48, 476] on span "Attachments 0" at bounding box center [53, 482] width 75 height 15
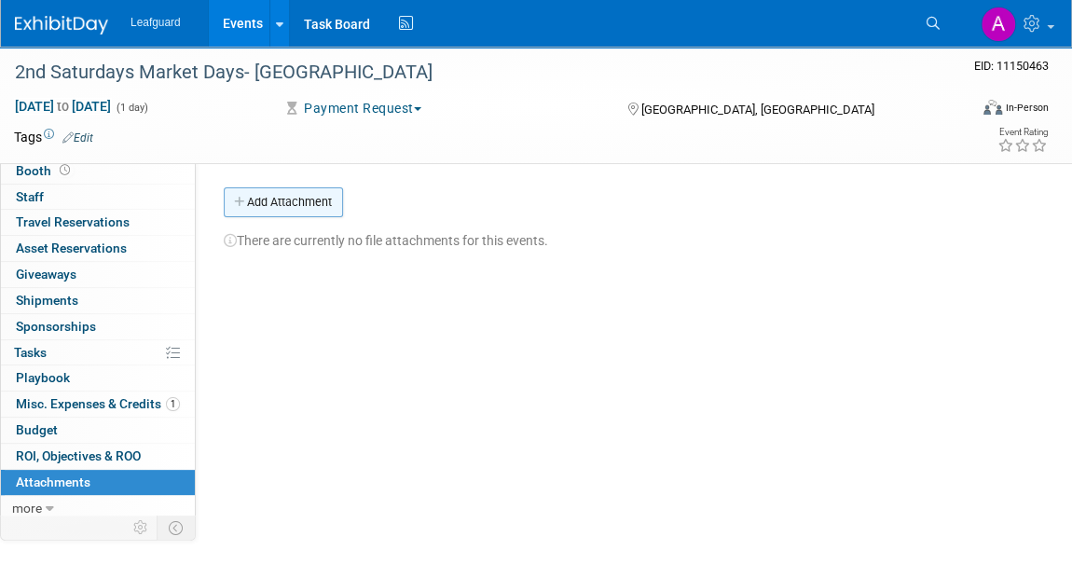
click at [280, 204] on button "Add Attachment" at bounding box center [283, 202] width 119 height 30
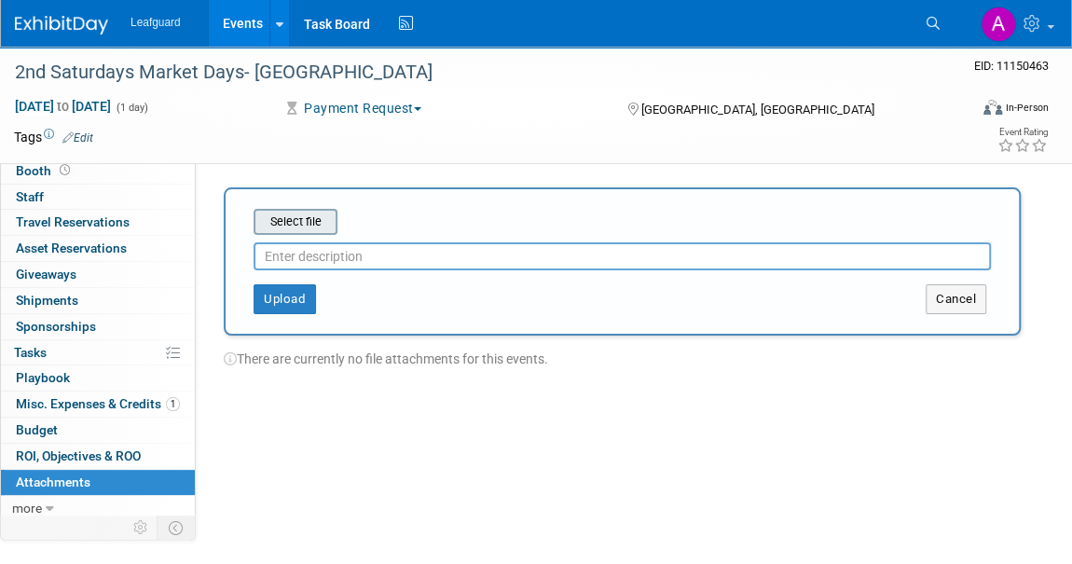
click at [295, 225] on input "file" at bounding box center [225, 222] width 222 height 22
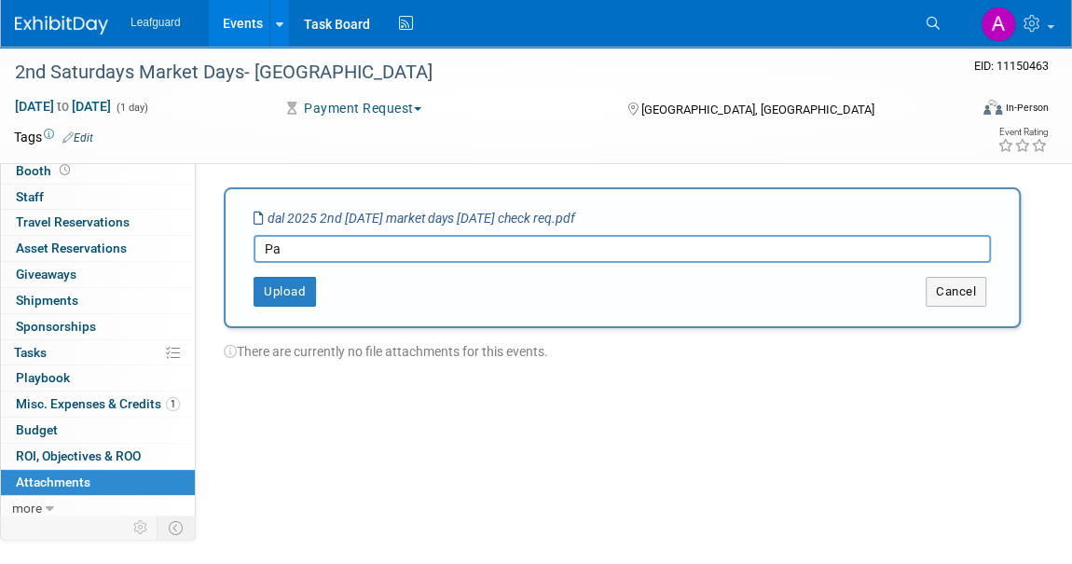
type input "P"
type input "Check Request"
click at [285, 295] on button "Upload" at bounding box center [285, 292] width 62 height 30
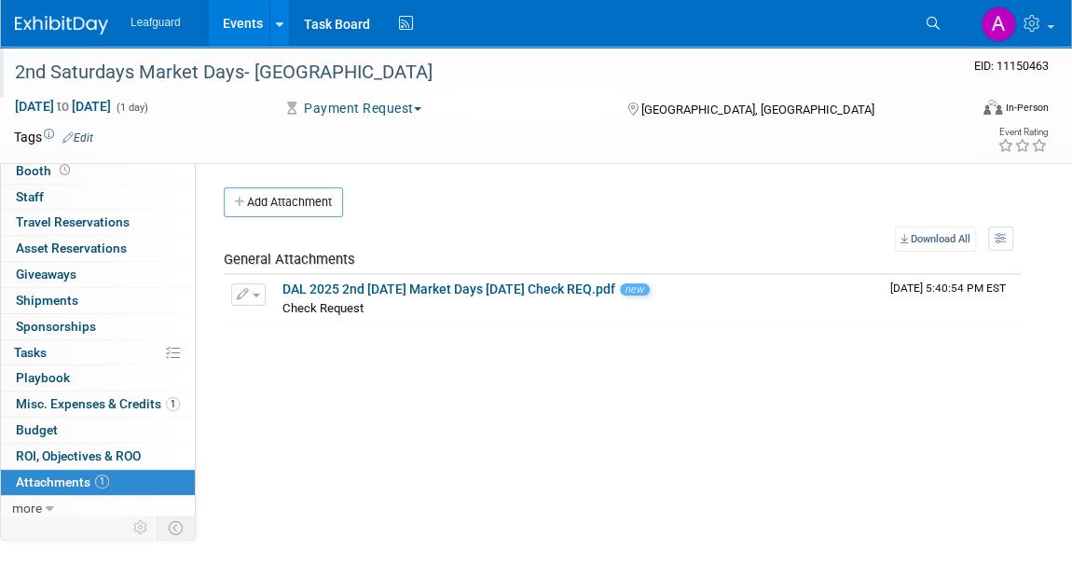
click at [299, 74] on div "2nd Saturdays Market Days- [GEOGRAPHIC_DATA]" at bounding box center [477, 73] width 939 height 34
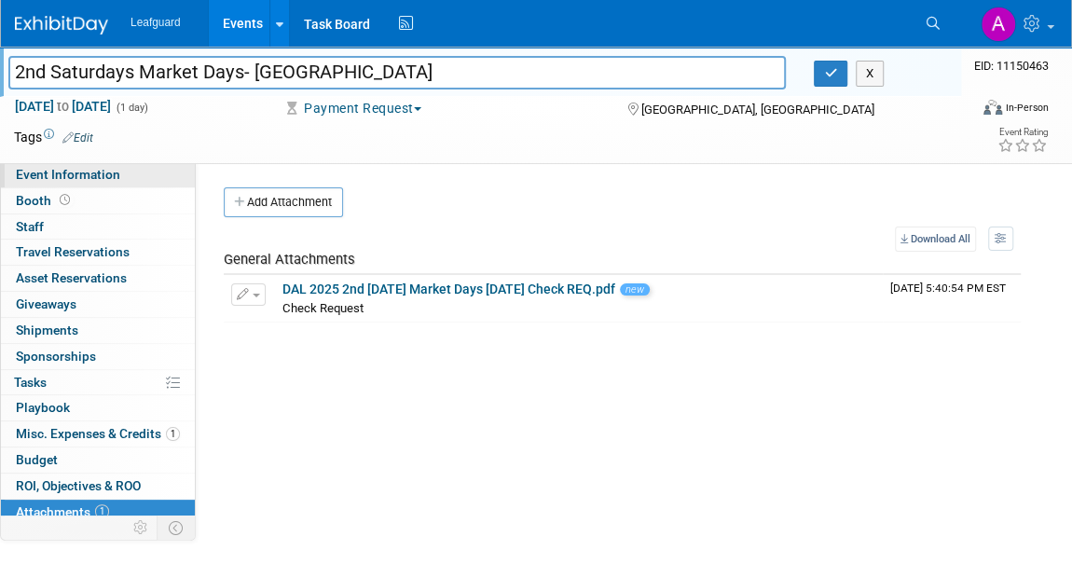
click at [48, 173] on span "Event Information" at bounding box center [68, 174] width 104 height 15
select select "Austin"
select select "No"
select select "Credit Card"
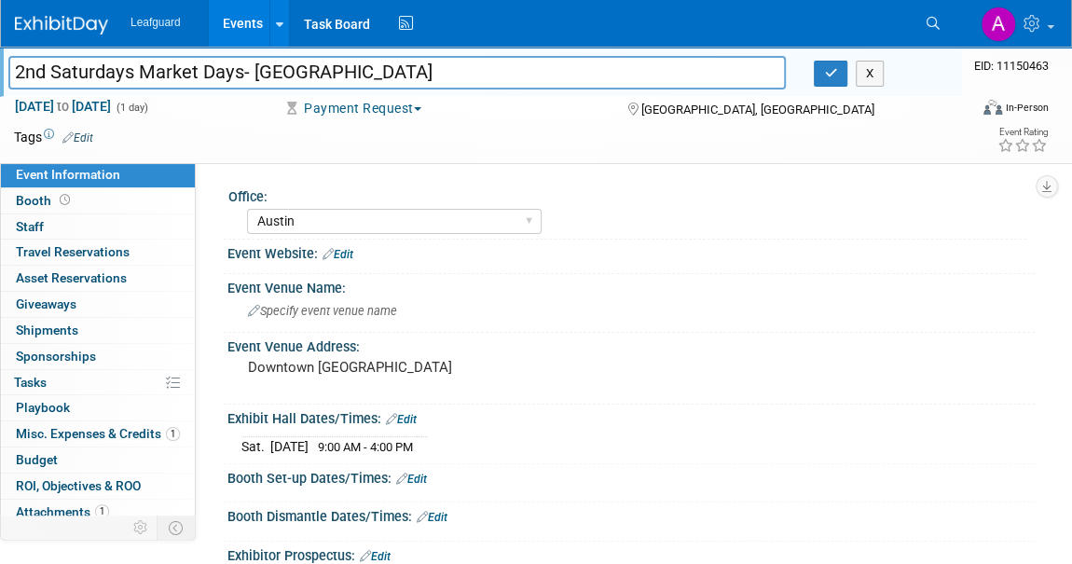
drag, startPoint x: 246, startPoint y: 75, endPoint x: 6, endPoint y: 53, distance: 241.5
click at [6, 53] on div "2nd Saturdays Market Days- Georgetown 2nd Saturdays Market Days- Georgetown X" at bounding box center [480, 72] width 961 height 50
click at [320, 366] on pre "Downtown Georgetown" at bounding box center [396, 367] width 296 height 17
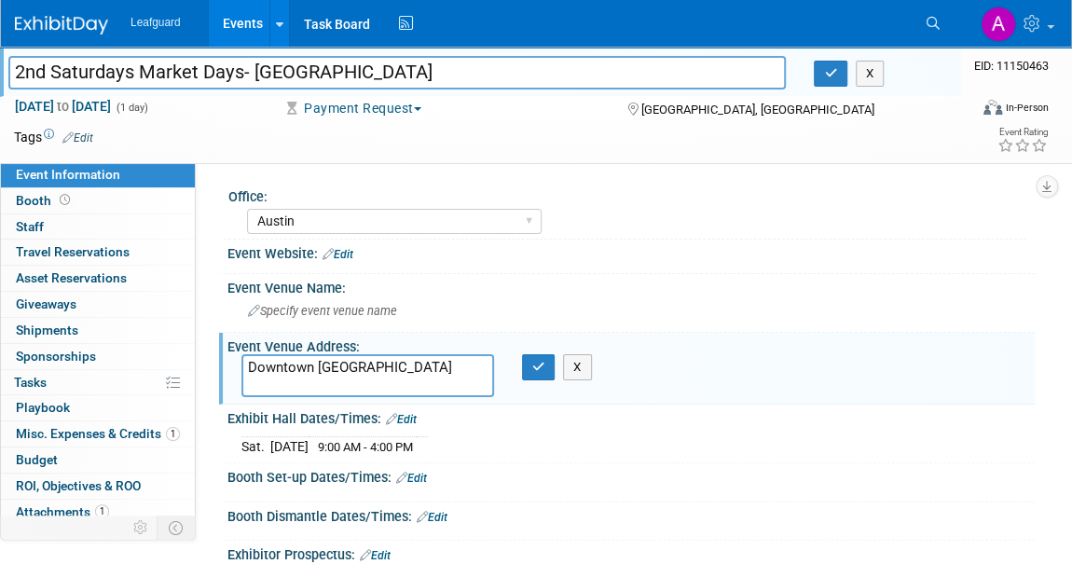
drag, startPoint x: 421, startPoint y: 360, endPoint x: 215, endPoint y: 365, distance: 206.1
click at [215, 365] on div "Office: Albany Arkansas Austin Birmingham Charlotte Chicago Cleveland Colorado …" at bounding box center [615, 354] width 839 height 384
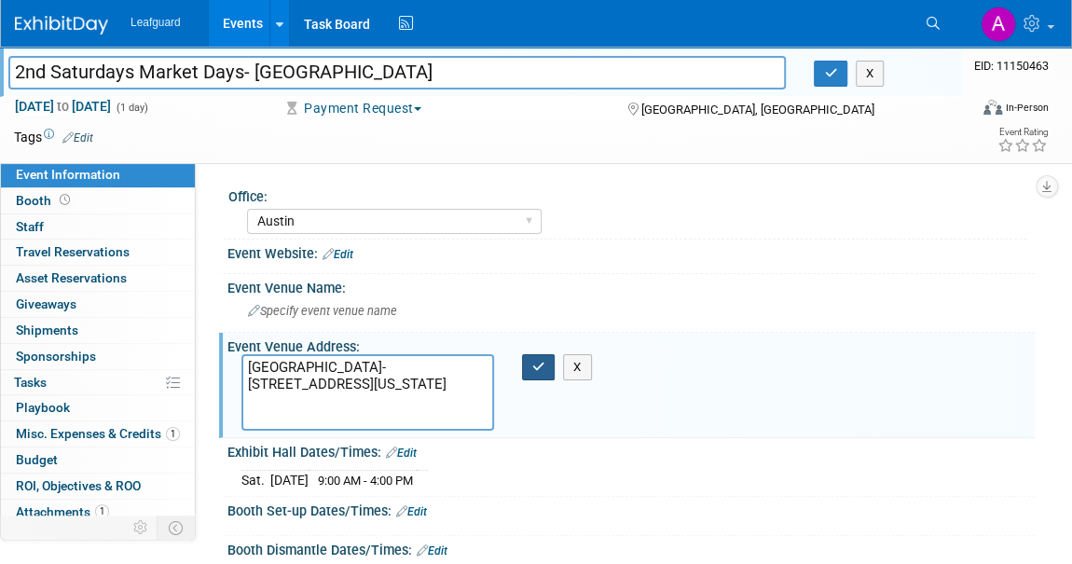
type textarea "Historic Downtown Georgetown- 116 W 8TH ST, GEORGETOWN, Texas 78626"
click at [536, 361] on icon "button" at bounding box center [538, 367] width 13 height 12
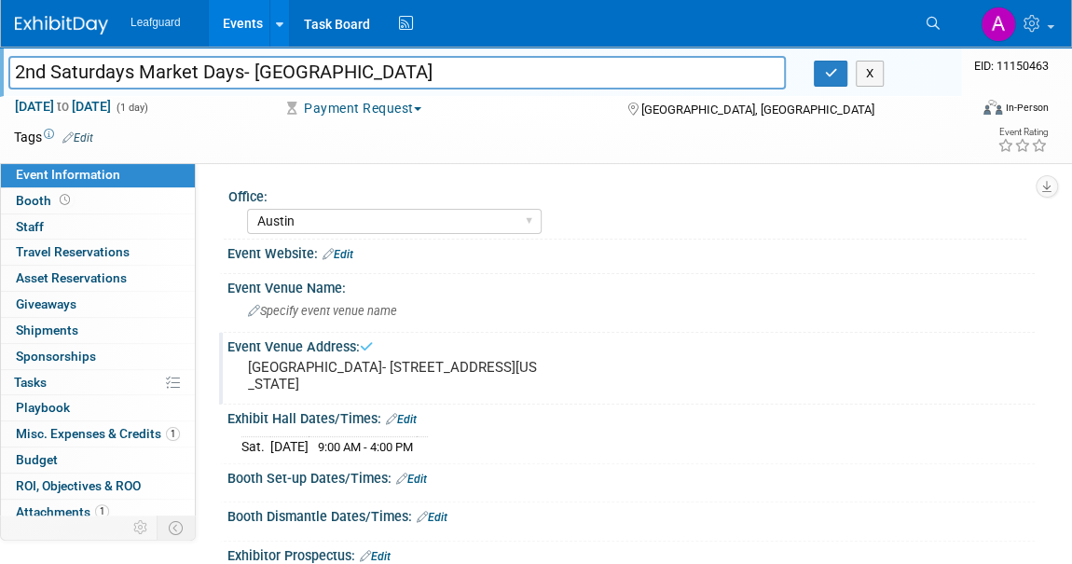
drag, startPoint x: 452, startPoint y: 365, endPoint x: 477, endPoint y: 393, distance: 38.3
click at [477, 393] on div "Historic Downtown Georgetown- 116 W 8TH ST, GEORGETOWN, Texas 78626" at bounding box center [395, 375] width 309 height 43
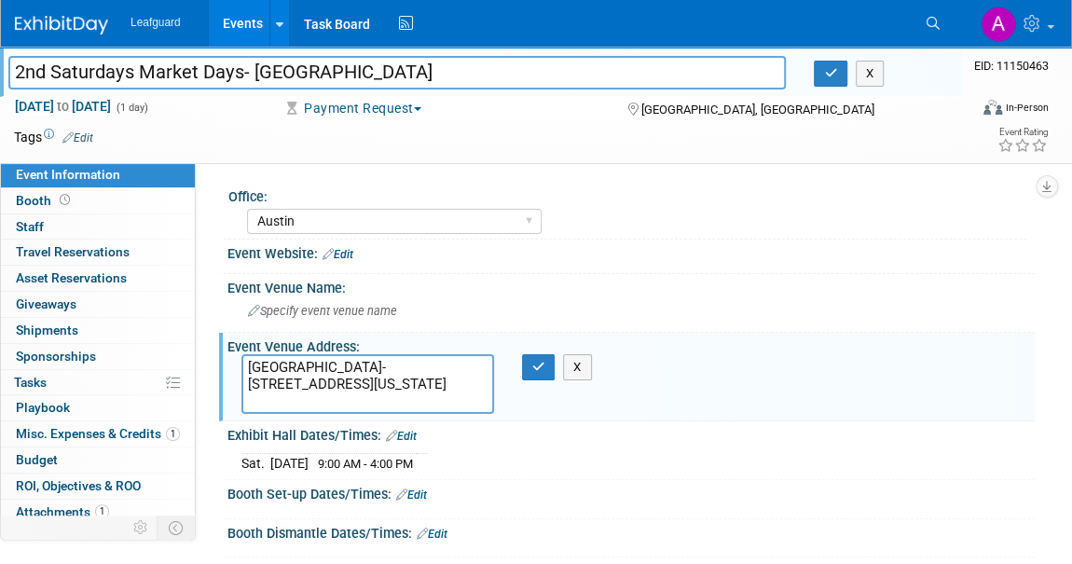
drag, startPoint x: 453, startPoint y: 363, endPoint x: 472, endPoint y: 393, distance: 36.0
click at [472, 393] on textarea "Historic Downtown Georgetown- 116 W 8TH ST, GEORGETOWN, Texas 78626" at bounding box center [367, 384] width 253 height 60
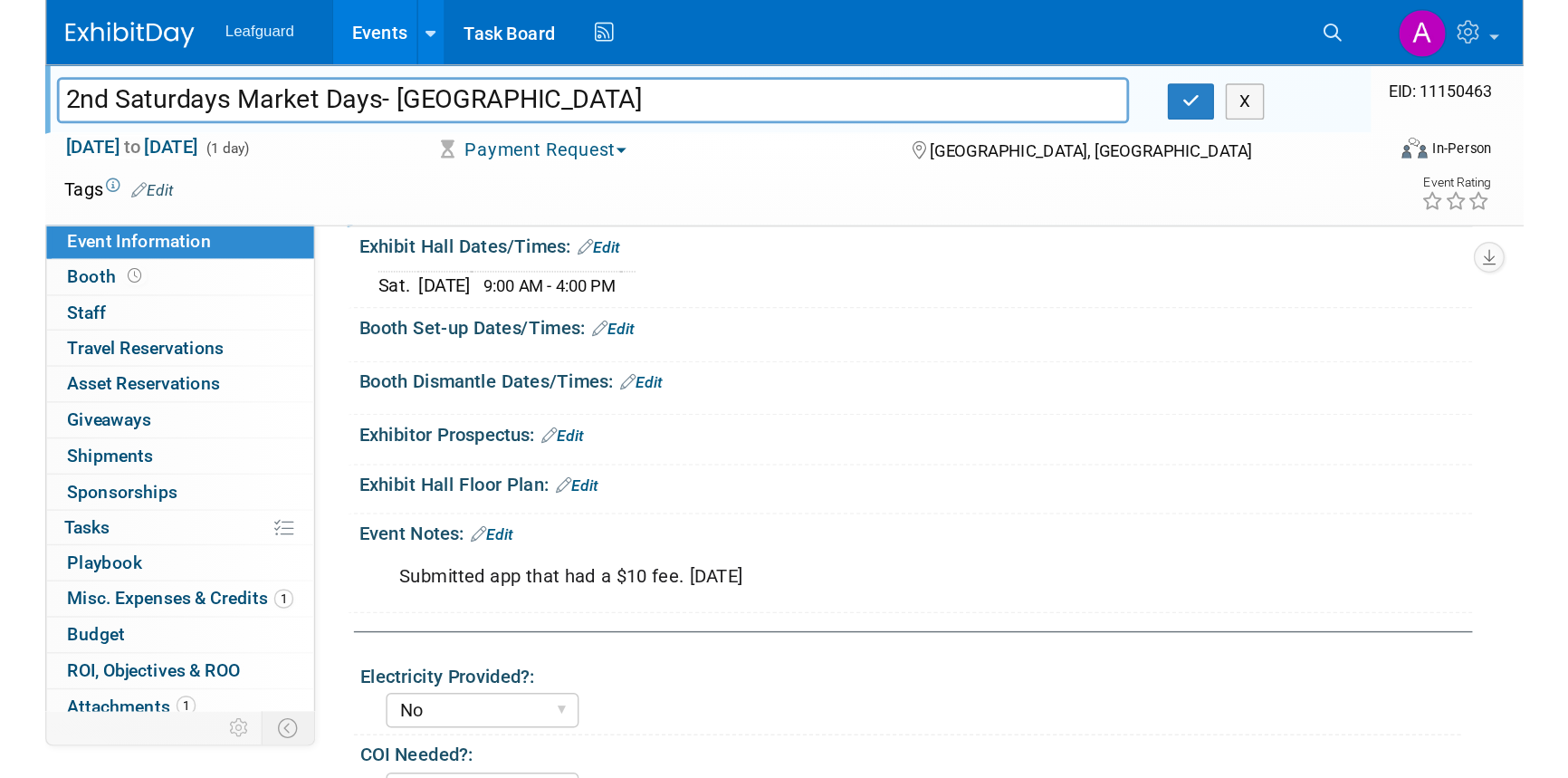
scroll to position [328, 0]
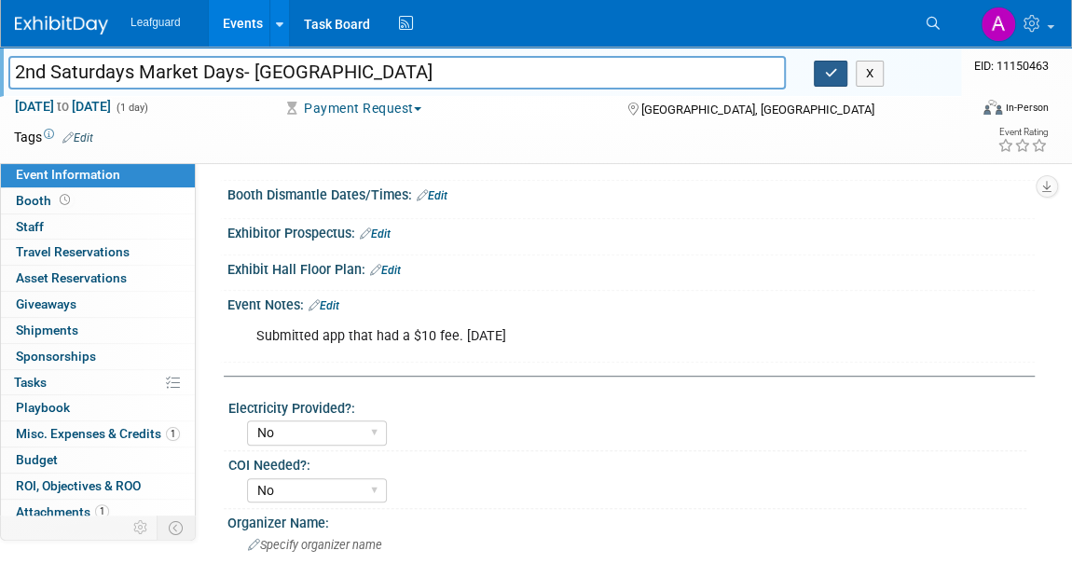
click at [824, 74] on icon "button" at bounding box center [830, 73] width 13 height 12
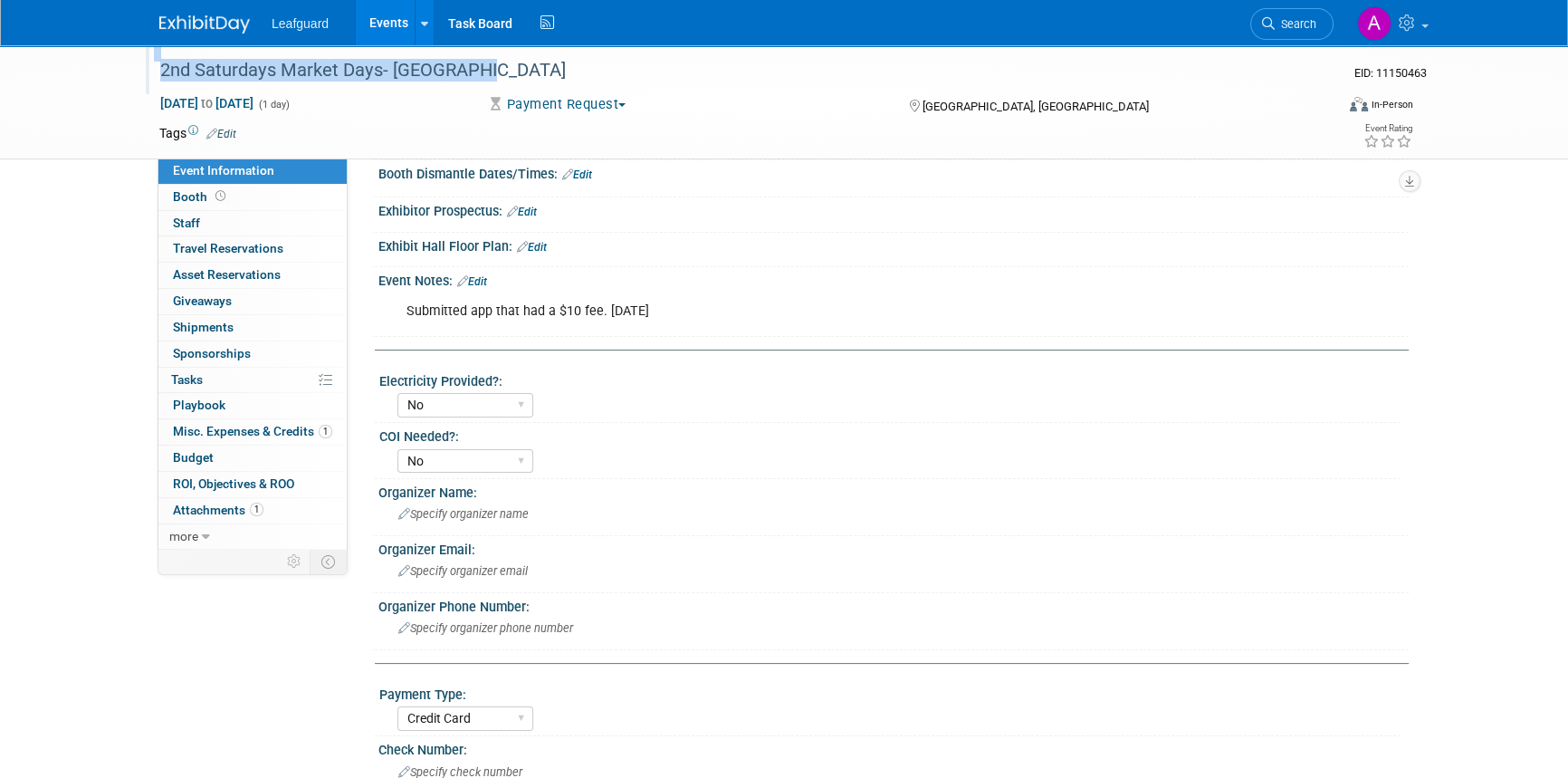
drag, startPoint x: 491, startPoint y: 64, endPoint x: 150, endPoint y: 71, distance: 341.1
click at [150, 71] on div "2nd Saturdays Market Days- Georgetown" at bounding box center [732, 70] width 1174 height 49
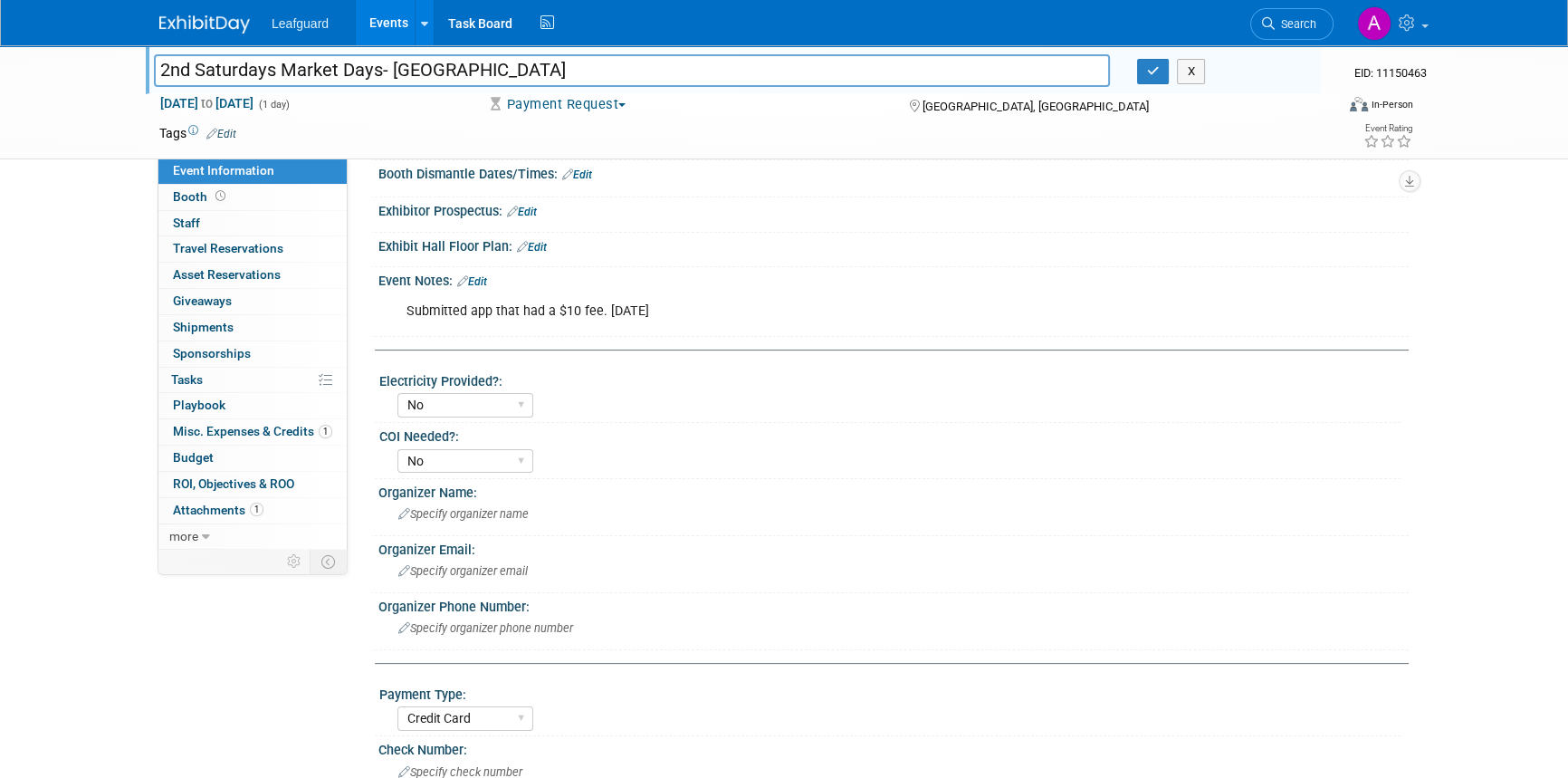
drag, startPoint x: 498, startPoint y: 73, endPoint x: 159, endPoint y: 73, distance: 339.0
click at [159, 73] on input "2nd Saturdays Market Days- Georgetown" at bounding box center [631, 70] width 956 height 32
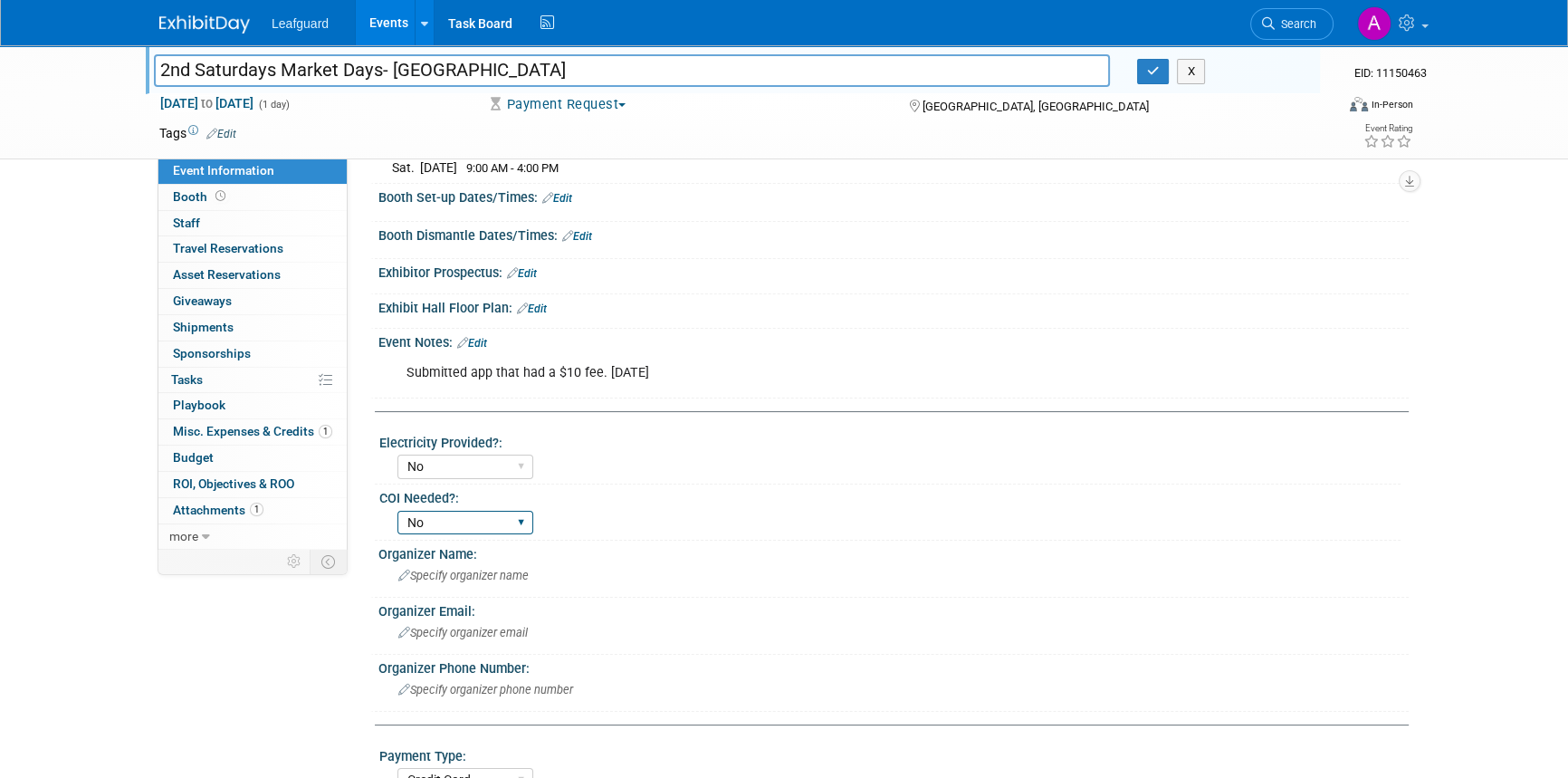
scroll to position [0, 0]
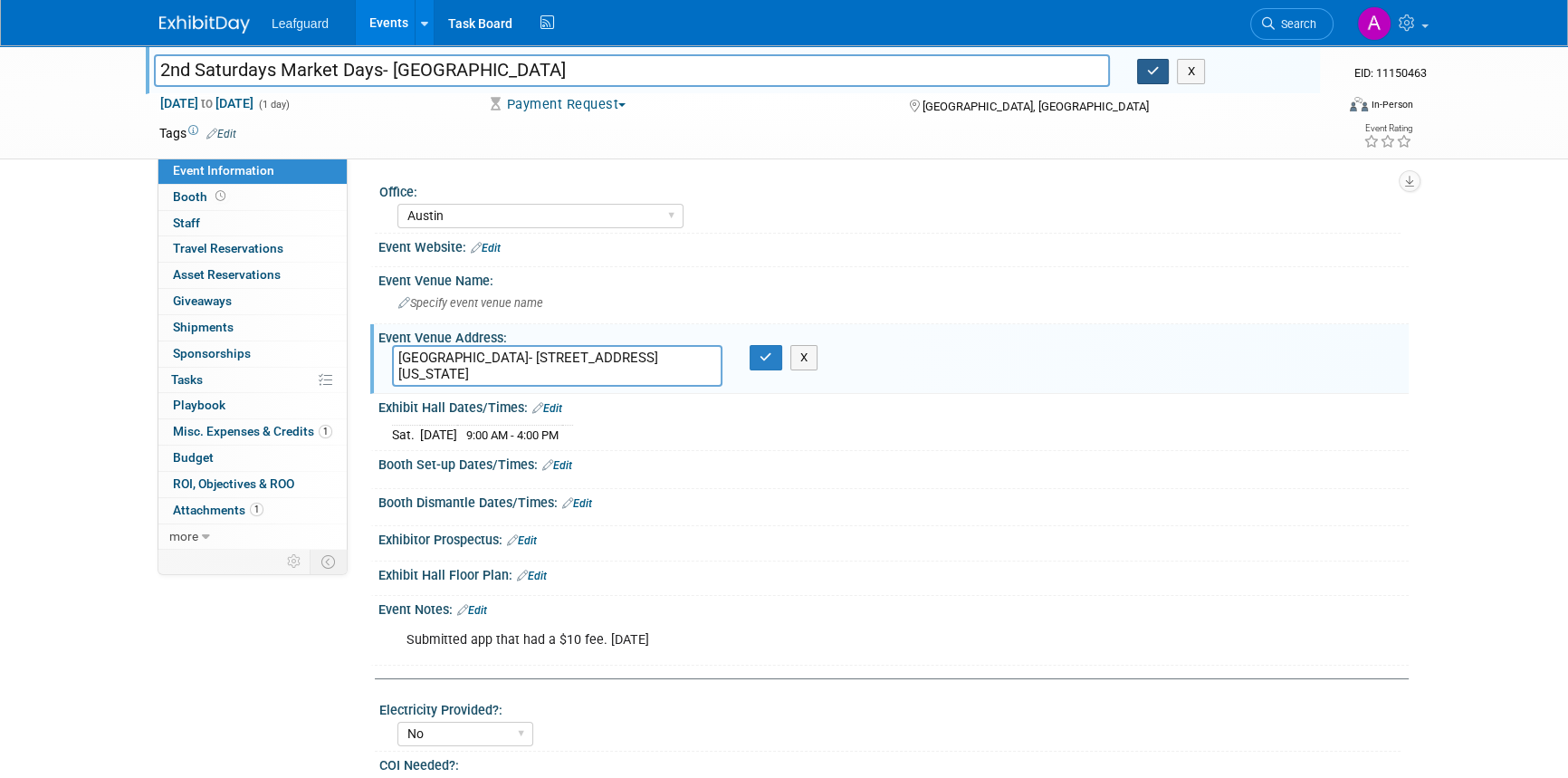
click at [1040, 74] on icon "button" at bounding box center [1152, 71] width 13 height 12
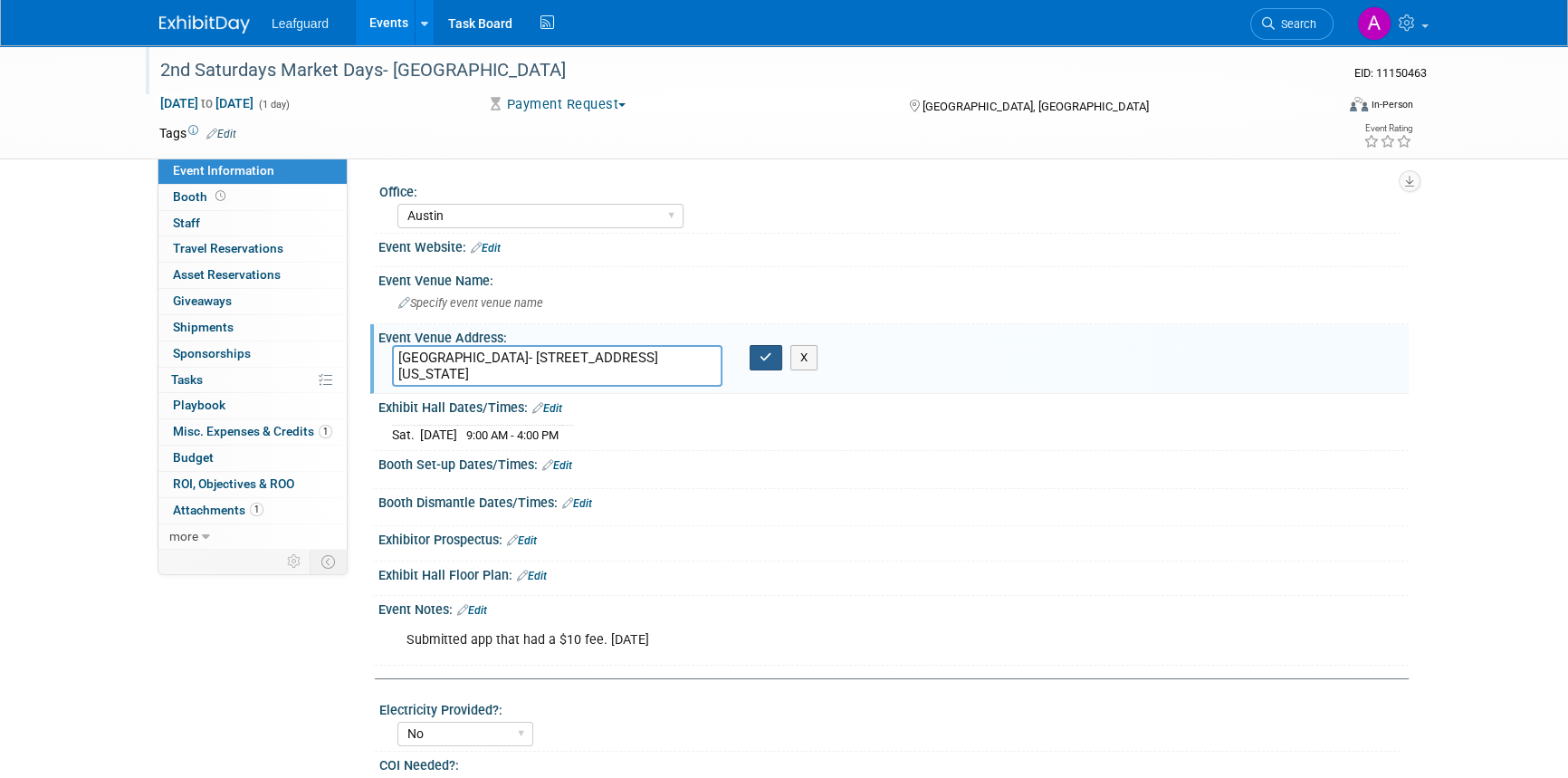
click at [766, 365] on button "button" at bounding box center [766, 357] width 33 height 25
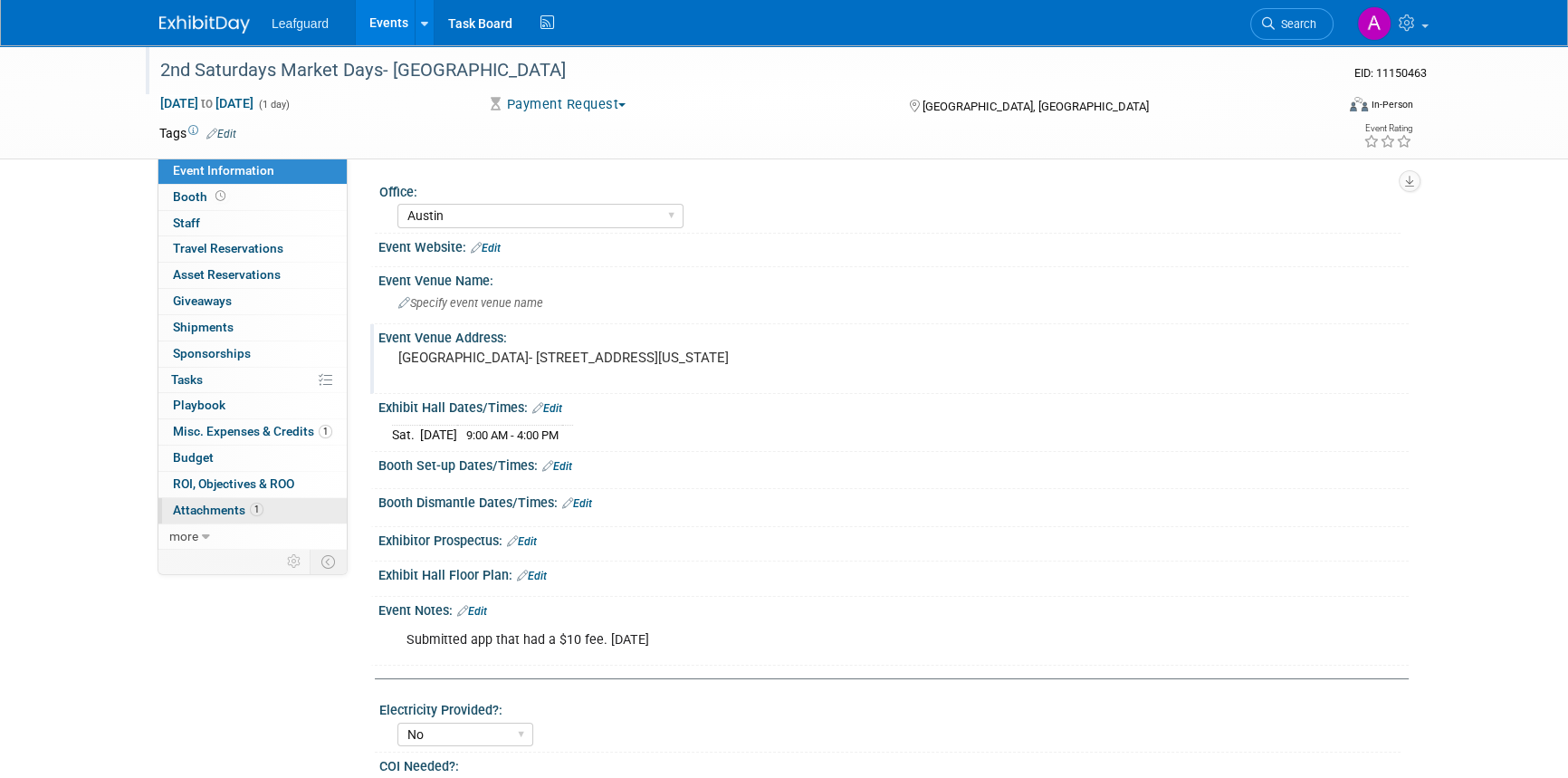
click at [220, 503] on span "Attachments 1" at bounding box center [217, 509] width 90 height 15
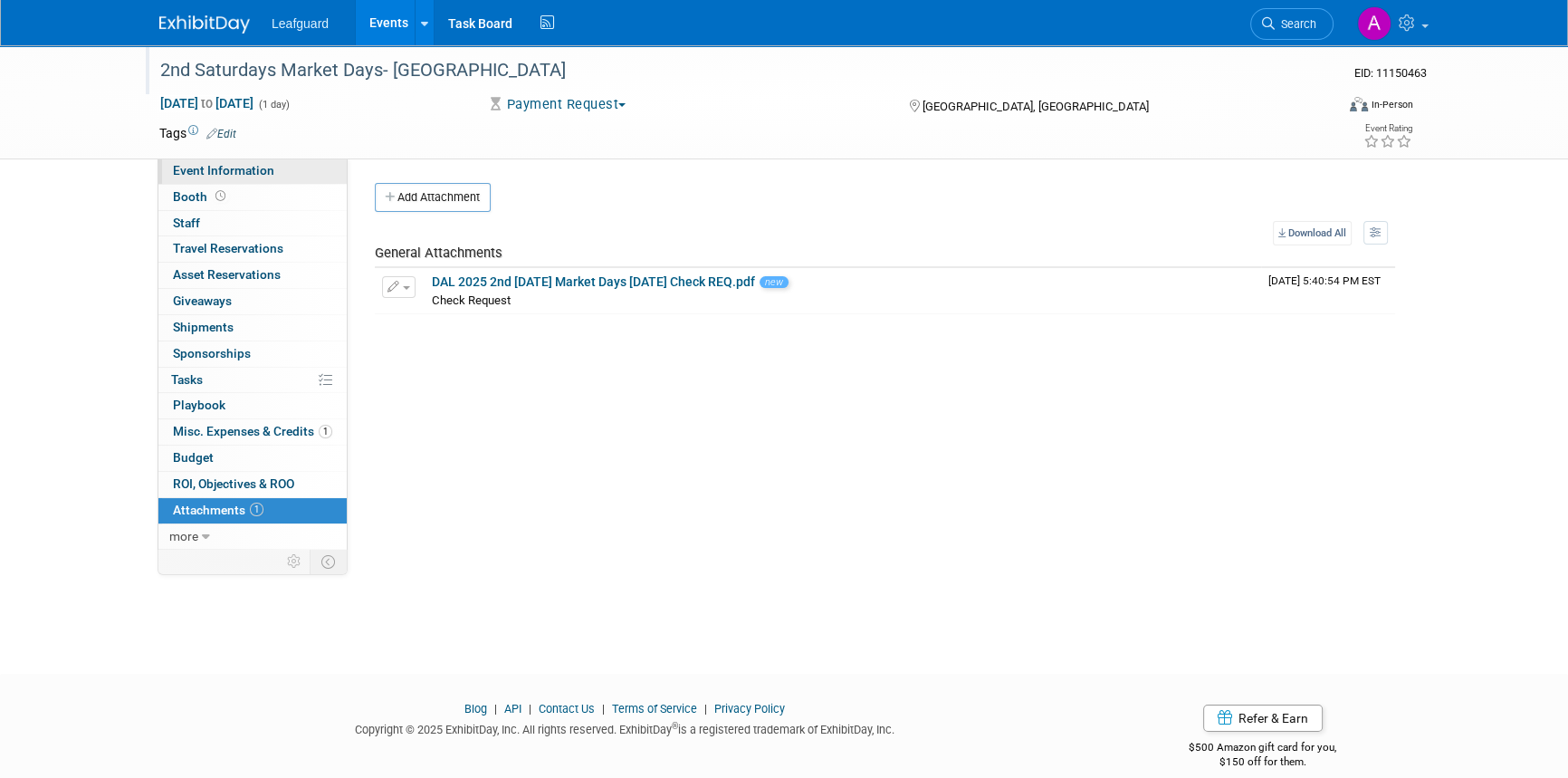
click at [225, 162] on link "Event Information" at bounding box center [252, 171] width 188 height 25
select select "Austin"
select select "No"
select select "Credit Card"
